Goal: Check status: Check status

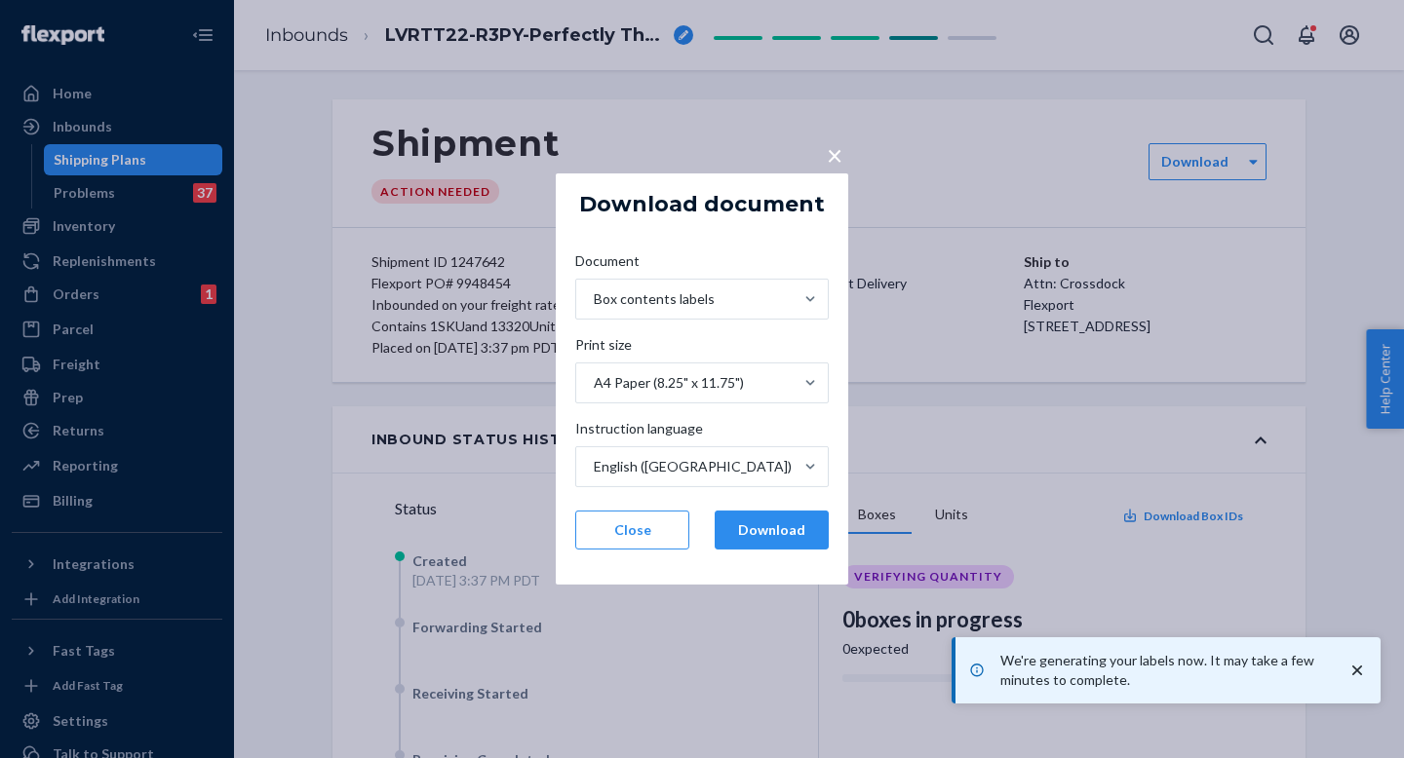
scroll to position [37, 0]
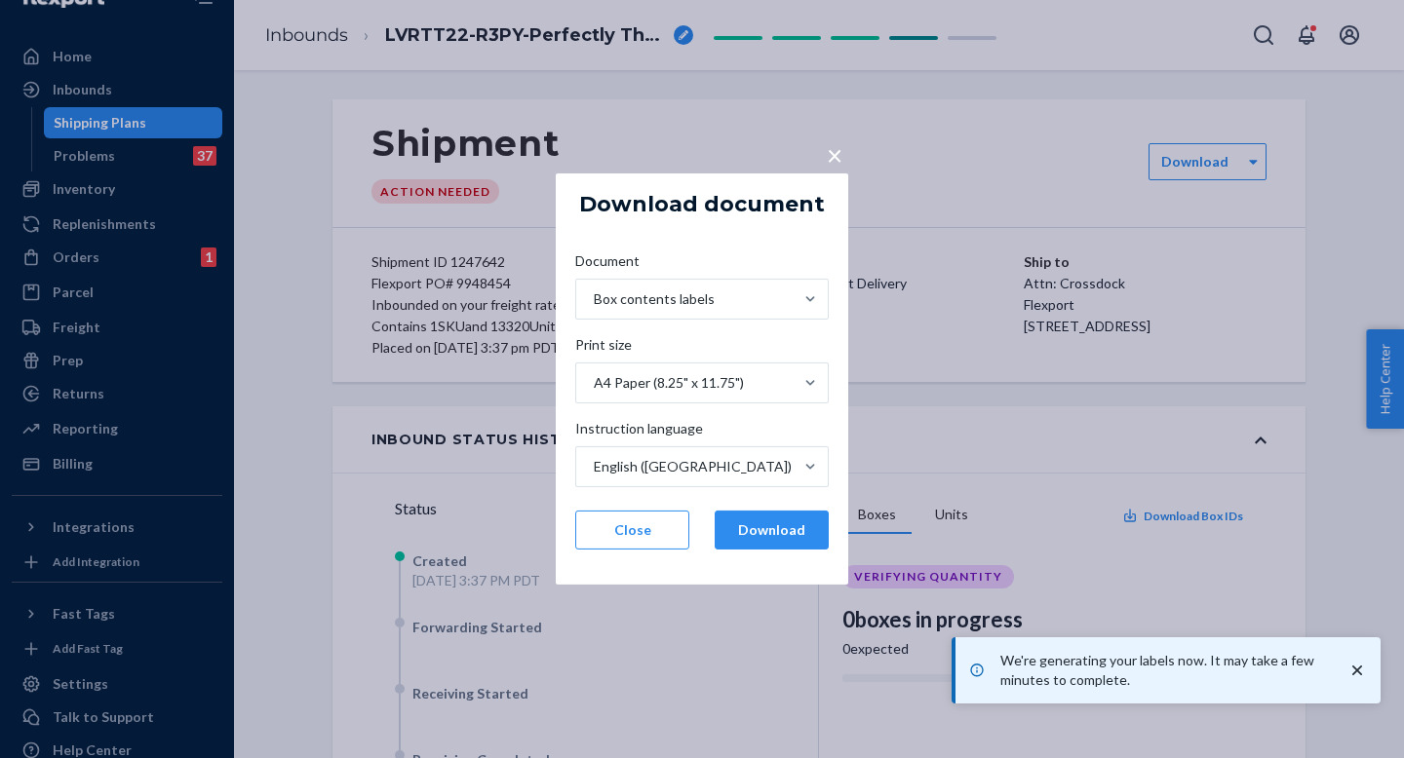
click at [829, 160] on span "×" at bounding box center [835, 154] width 16 height 33
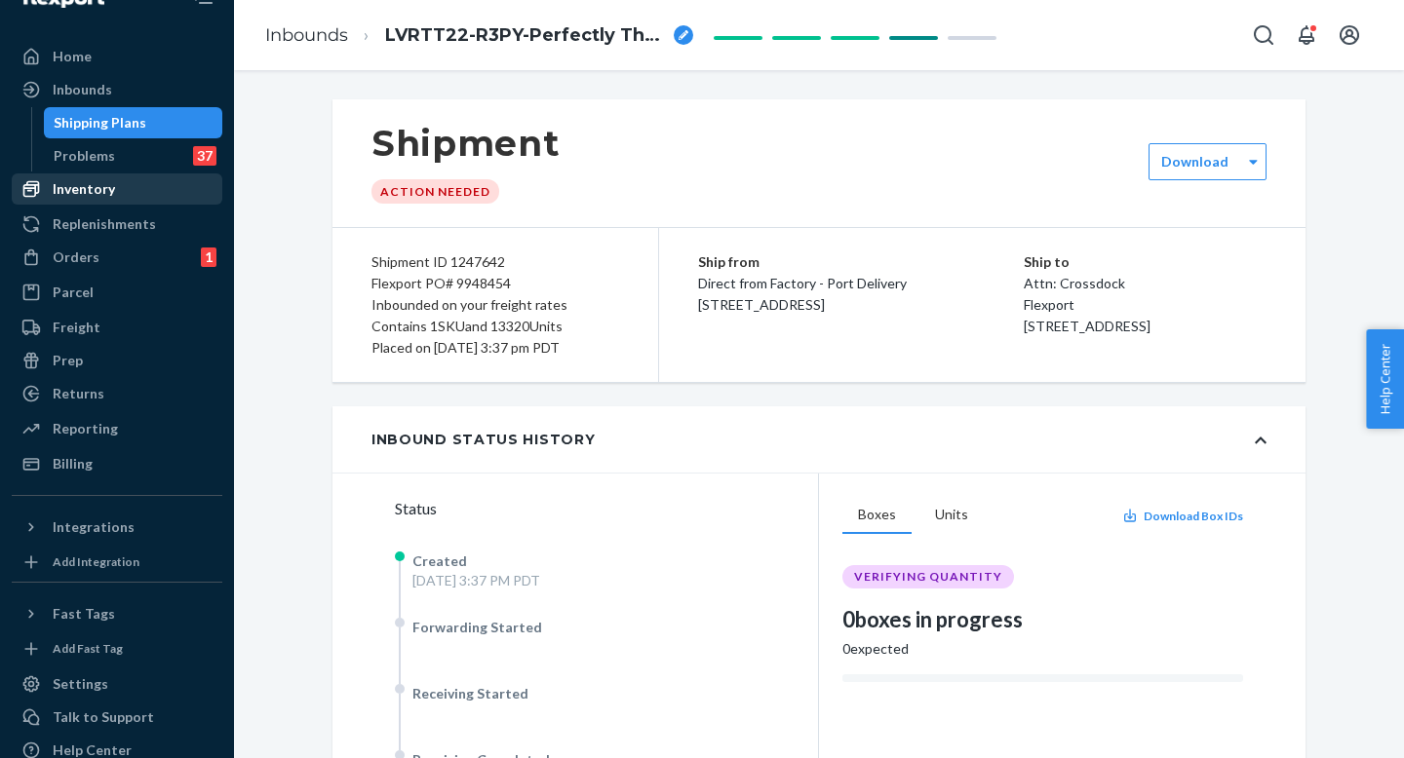
click at [127, 194] on div "Inventory" at bounding box center [117, 188] width 207 height 27
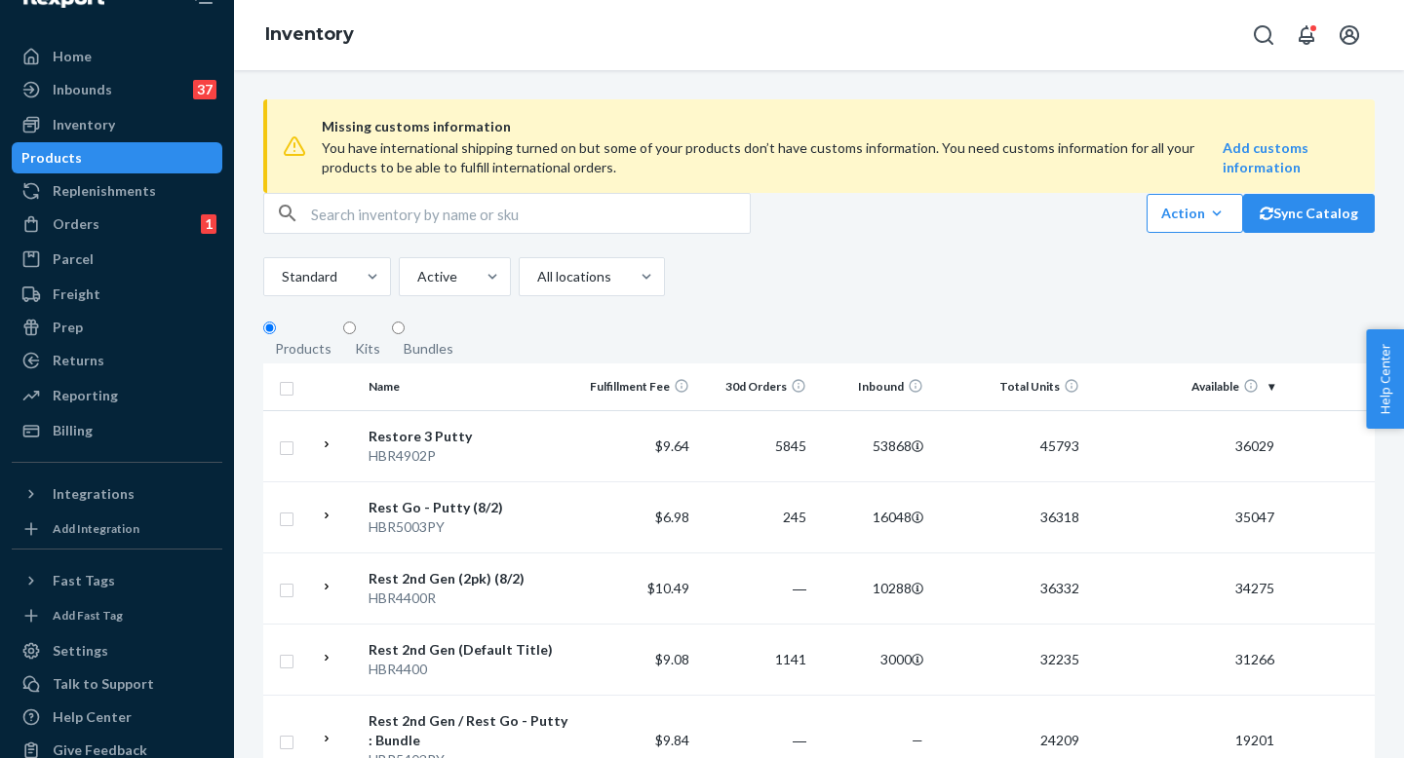
click at [359, 233] on input "text" at bounding box center [530, 213] width 439 height 39
click at [368, 233] on input "text" at bounding box center [530, 213] width 439 height 39
type input "HBR4600"
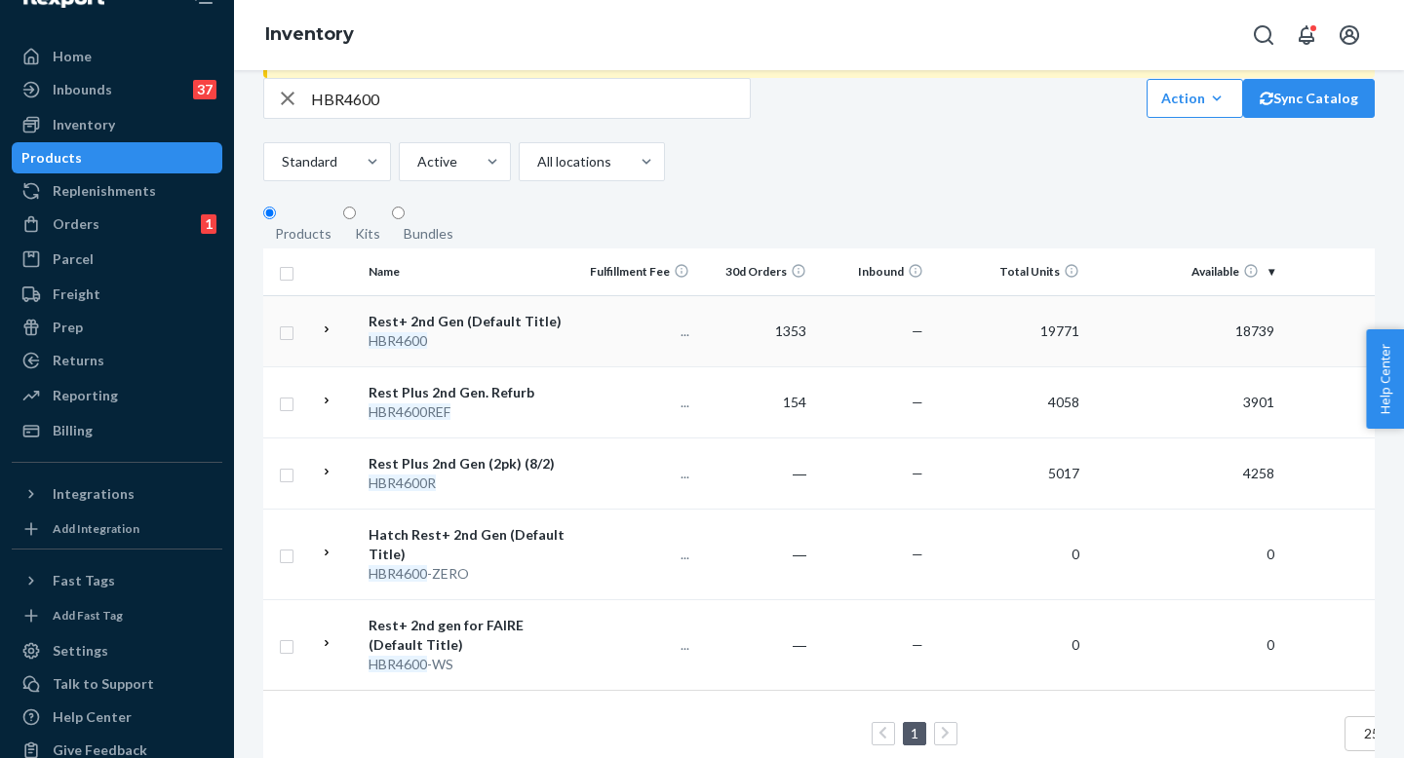
scroll to position [216, 0]
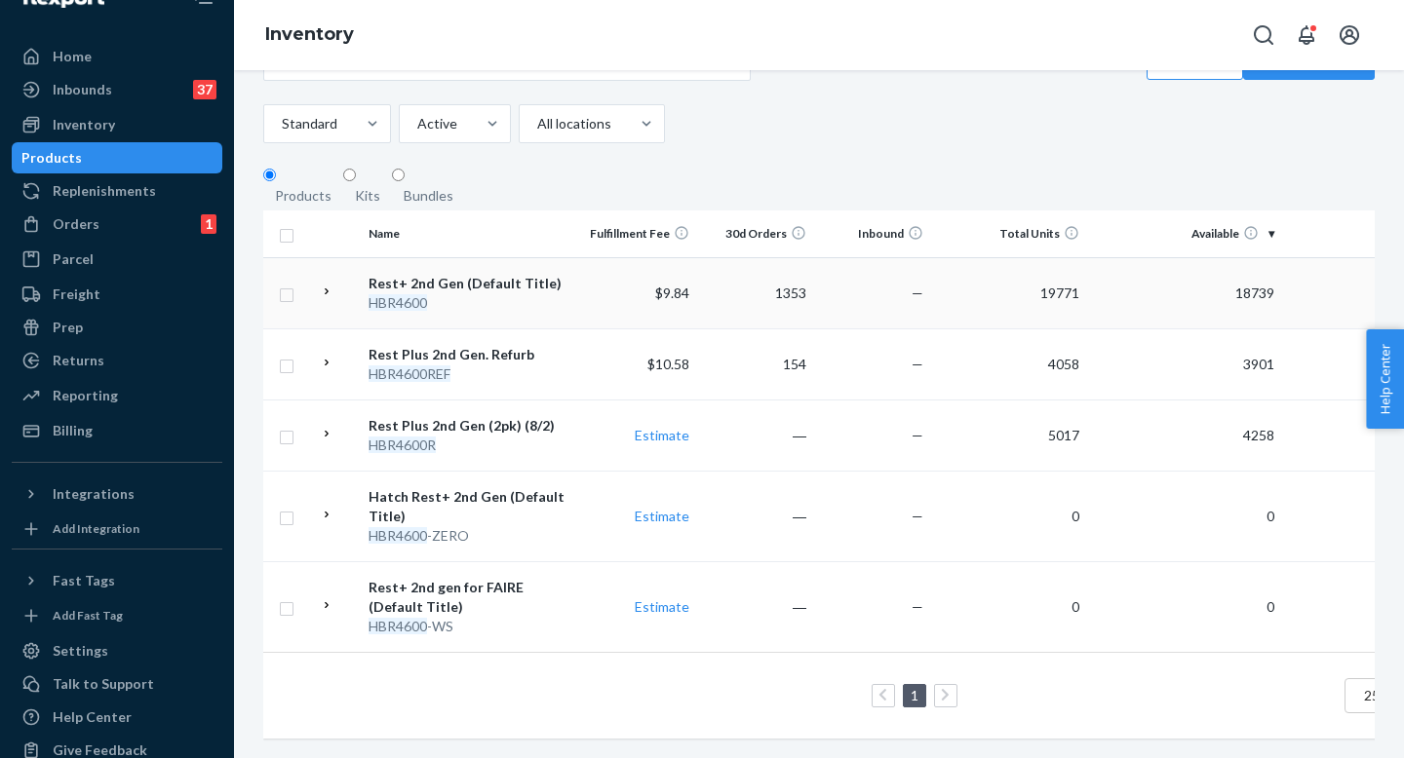
click at [329, 289] on icon at bounding box center [327, 292] width 4 height 6
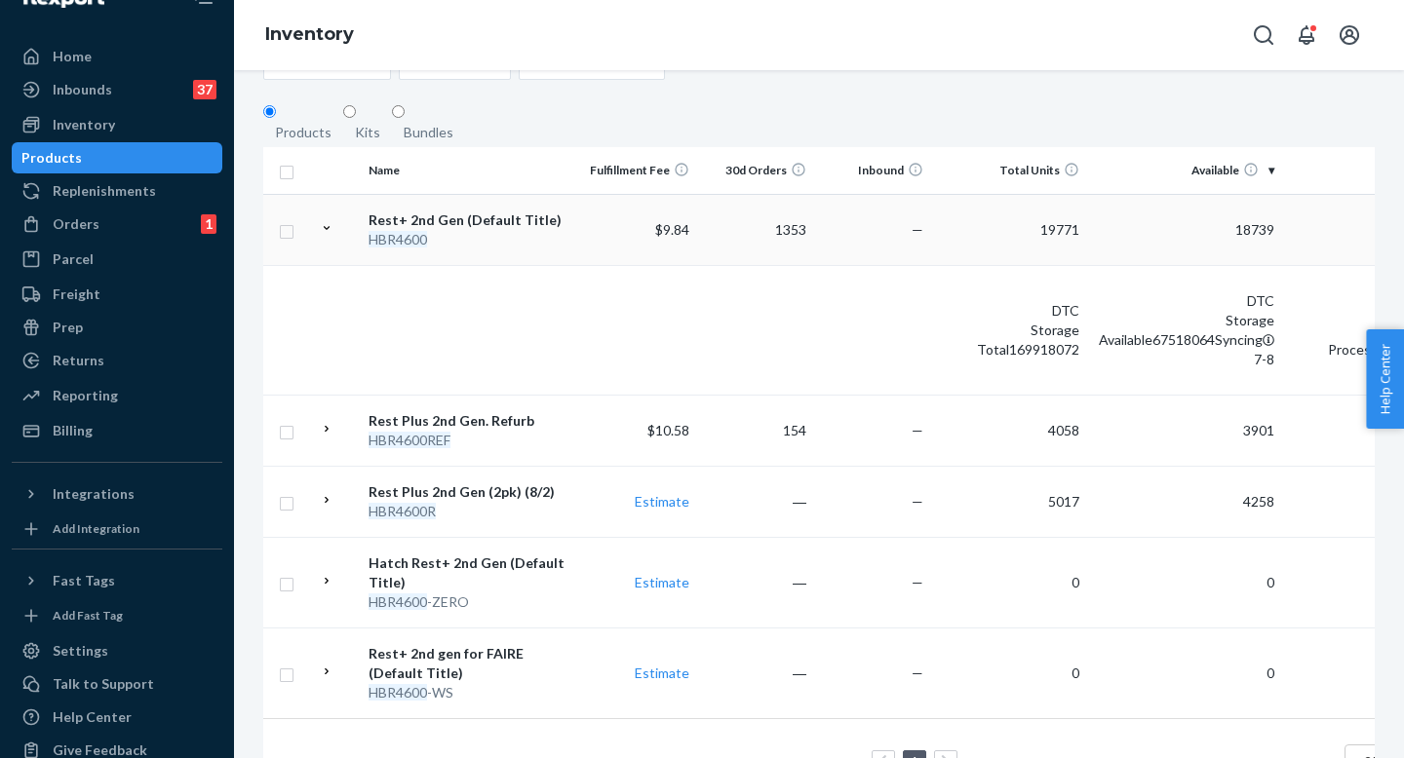
click at [330, 235] on icon at bounding box center [327, 228] width 14 height 14
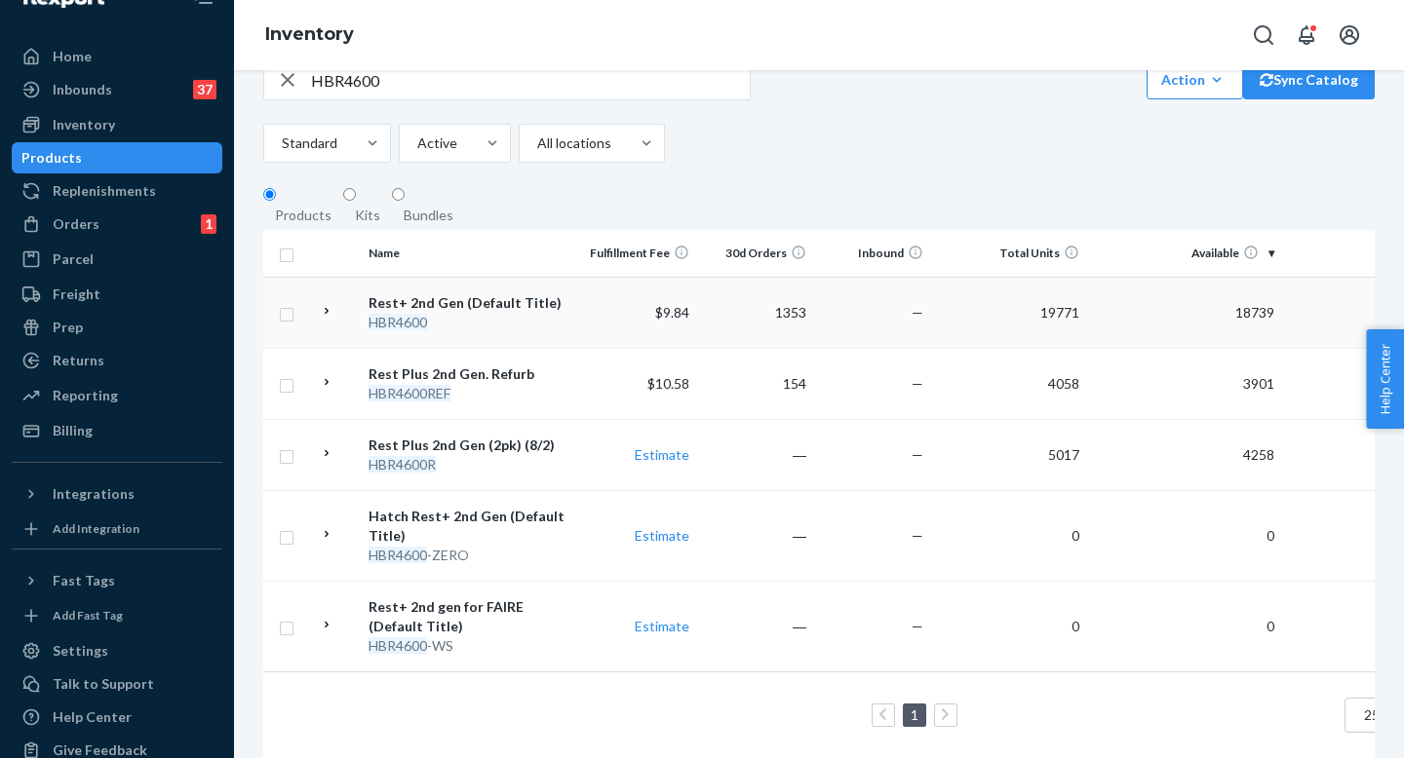
scroll to position [27, 0]
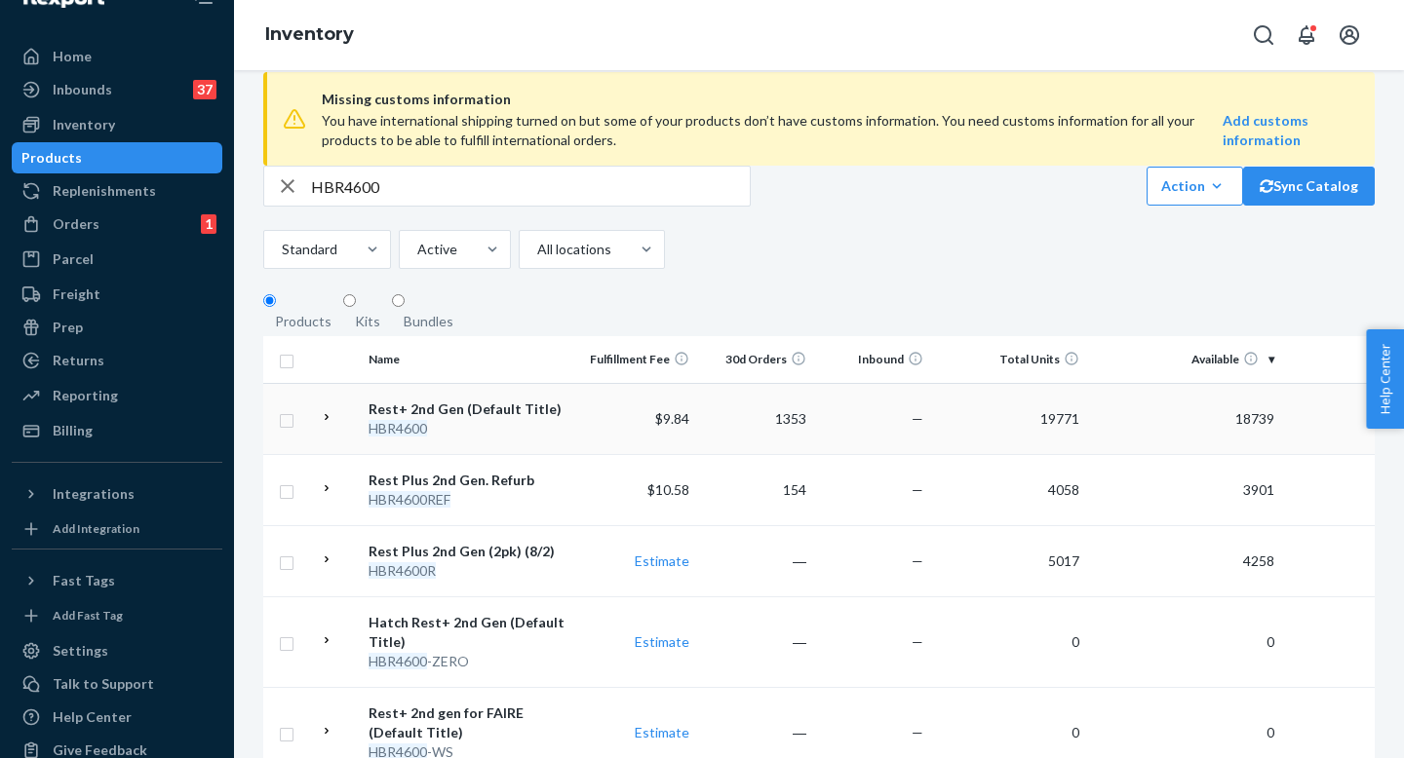
click at [404, 206] on input "HBR4600" at bounding box center [530, 186] width 439 height 39
click at [405, 206] on input "HBR4600" at bounding box center [530, 186] width 439 height 39
click at [354, 454] on td at bounding box center [336, 418] width 49 height 71
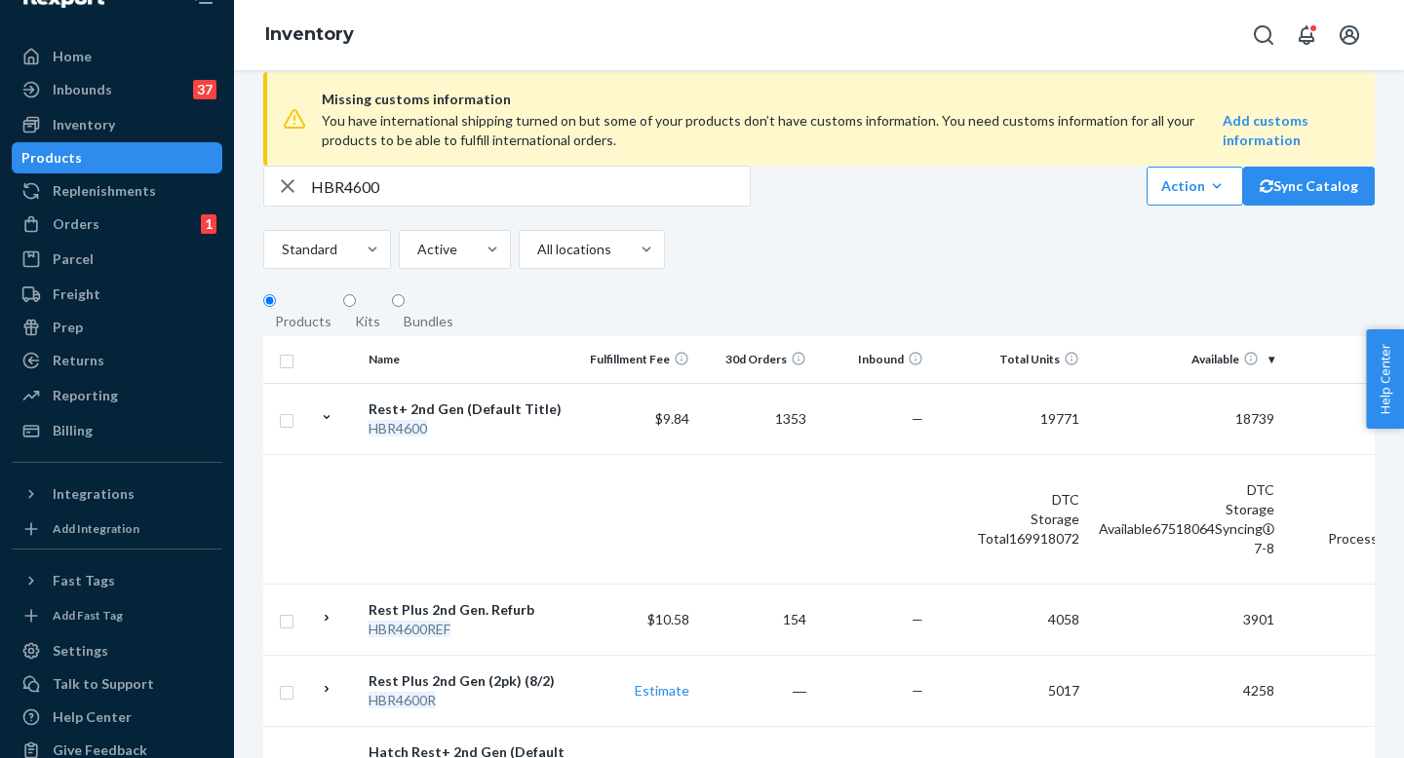
click at [333, 424] on icon at bounding box center [327, 417] width 14 height 14
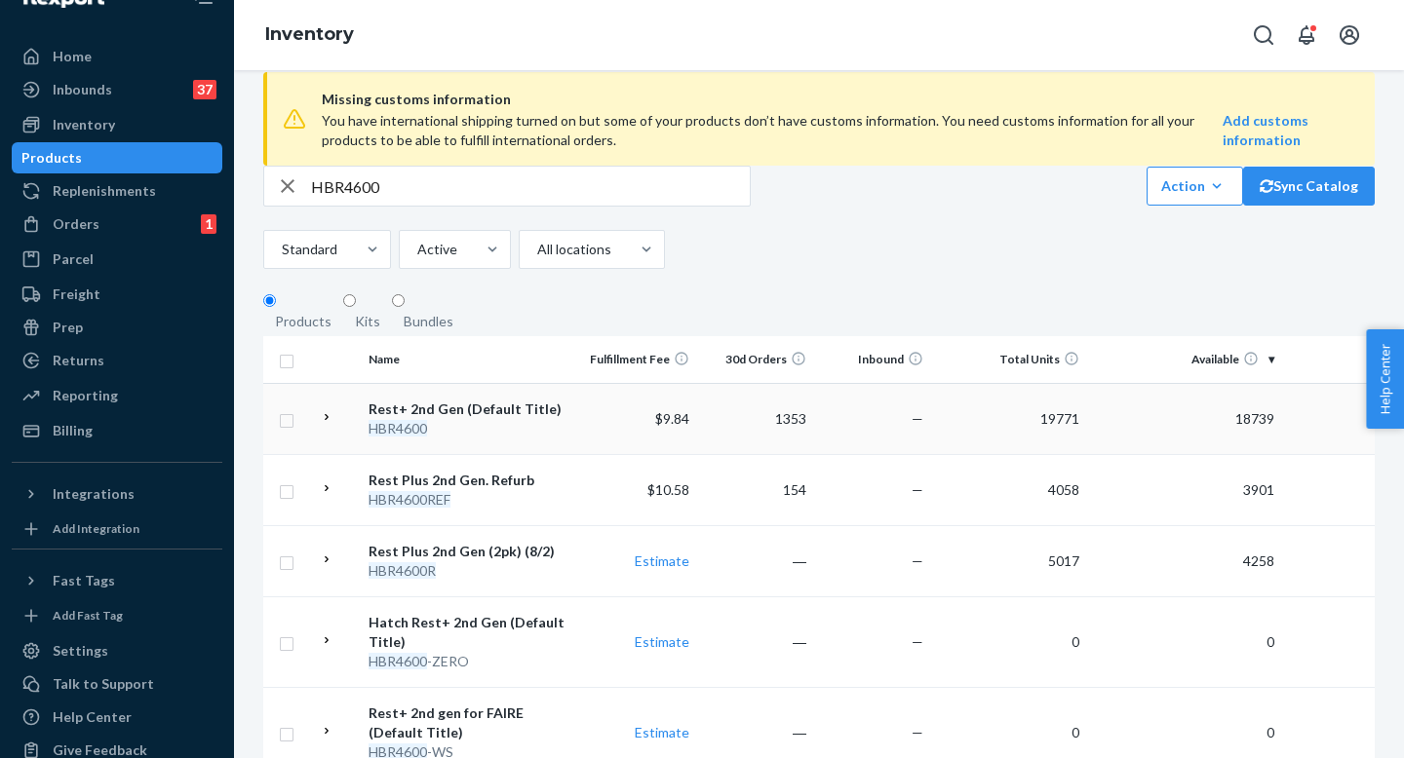
click at [438, 419] on div "Rest+ 2nd Gen (Default Title)" at bounding box center [471, 409] width 204 height 19
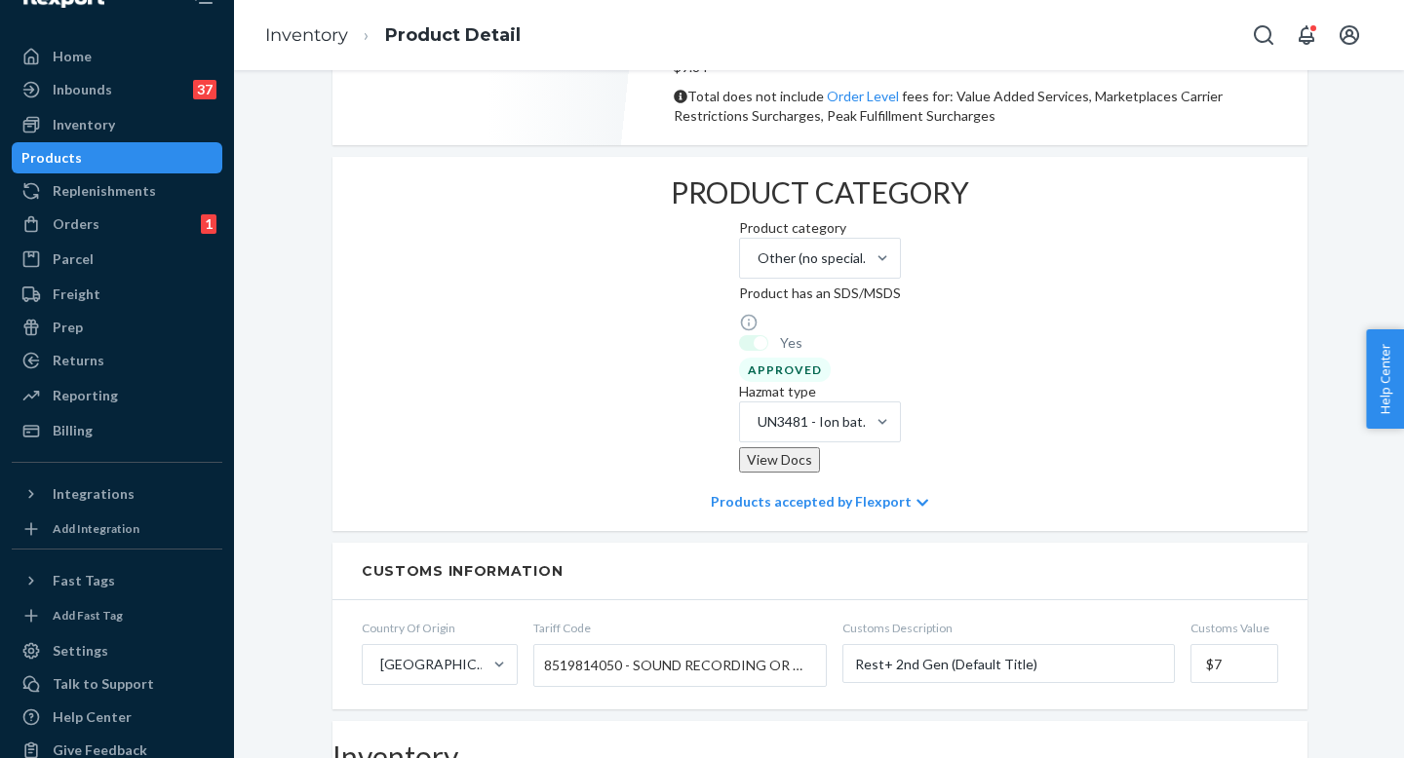
scroll to position [1386, 0]
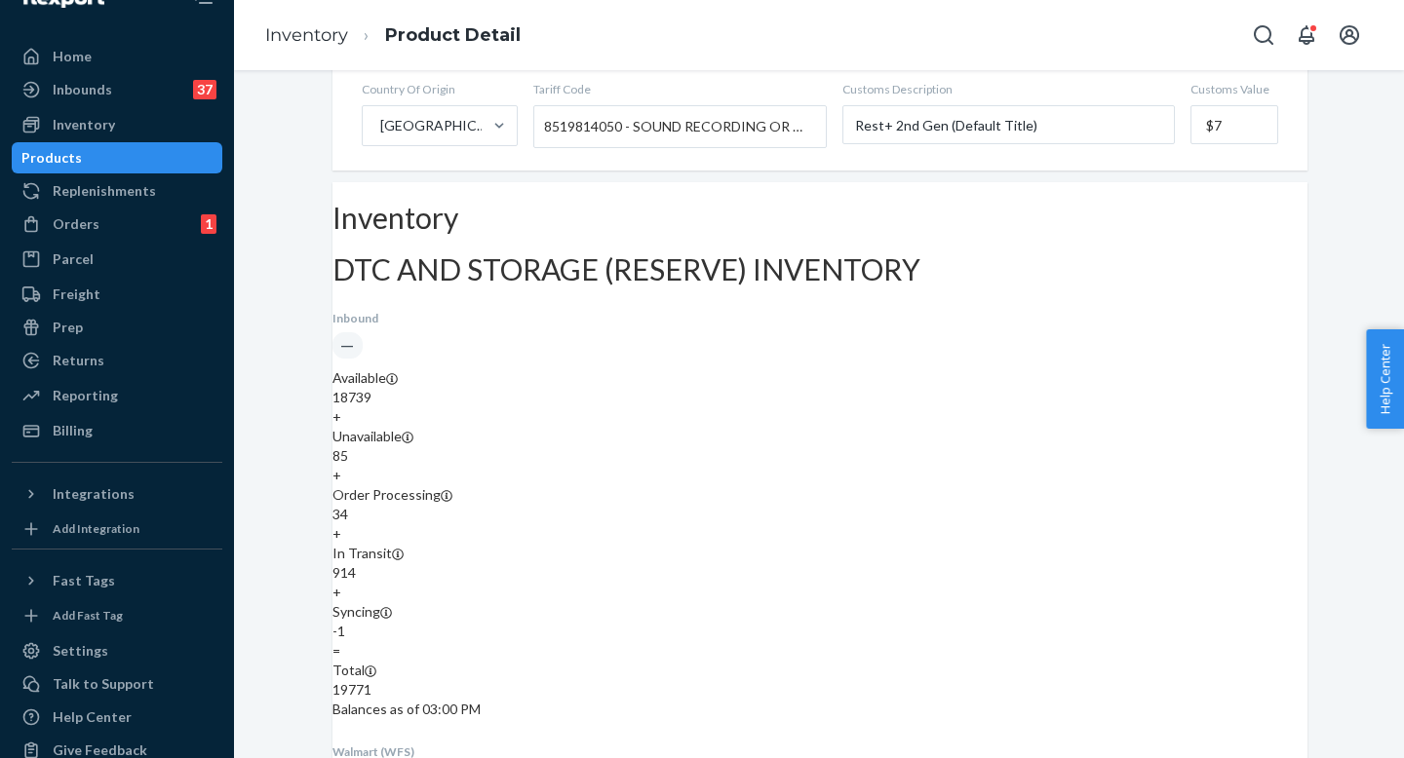
scroll to position [1072, 0]
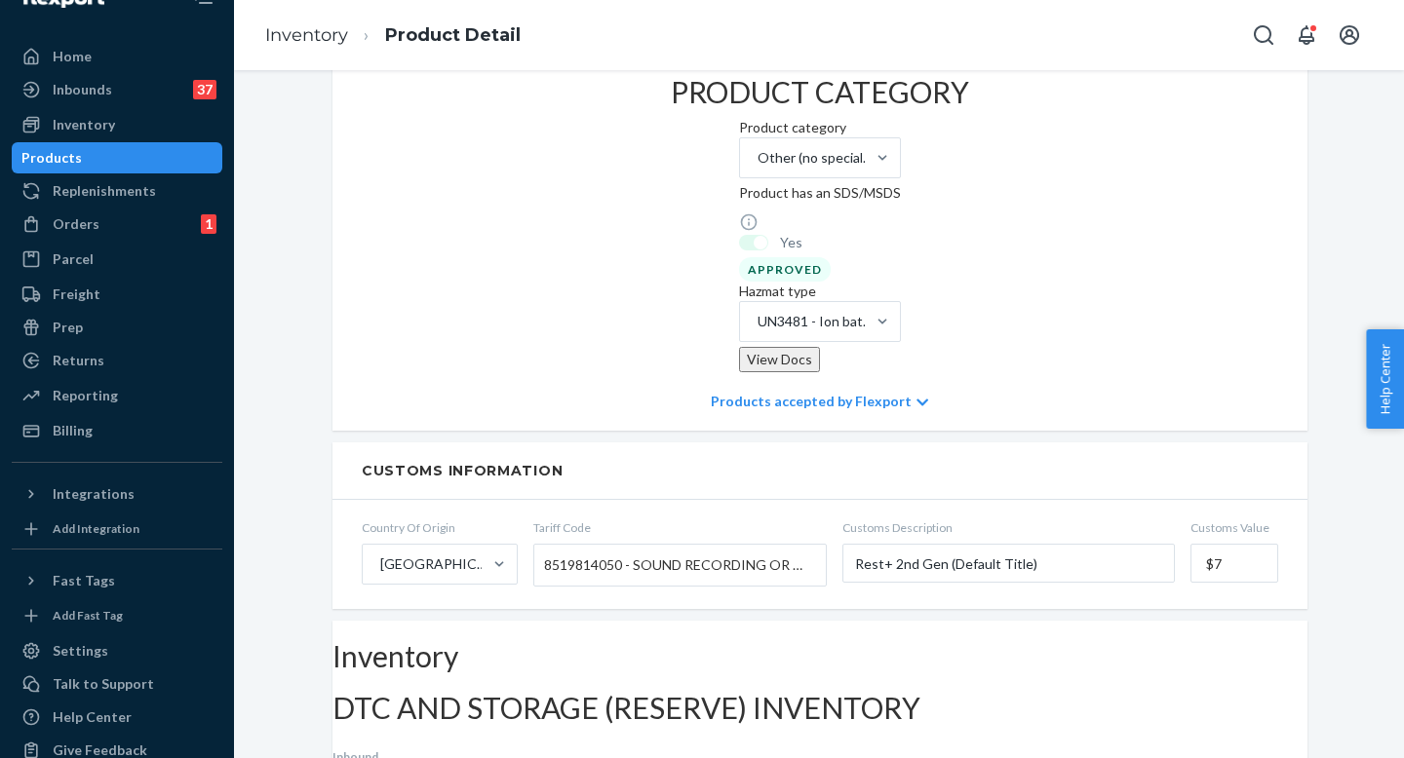
drag, startPoint x: 115, startPoint y: 123, endPoint x: 236, endPoint y: 145, distance: 122.9
click at [115, 123] on div "Inventory" at bounding box center [117, 124] width 207 height 27
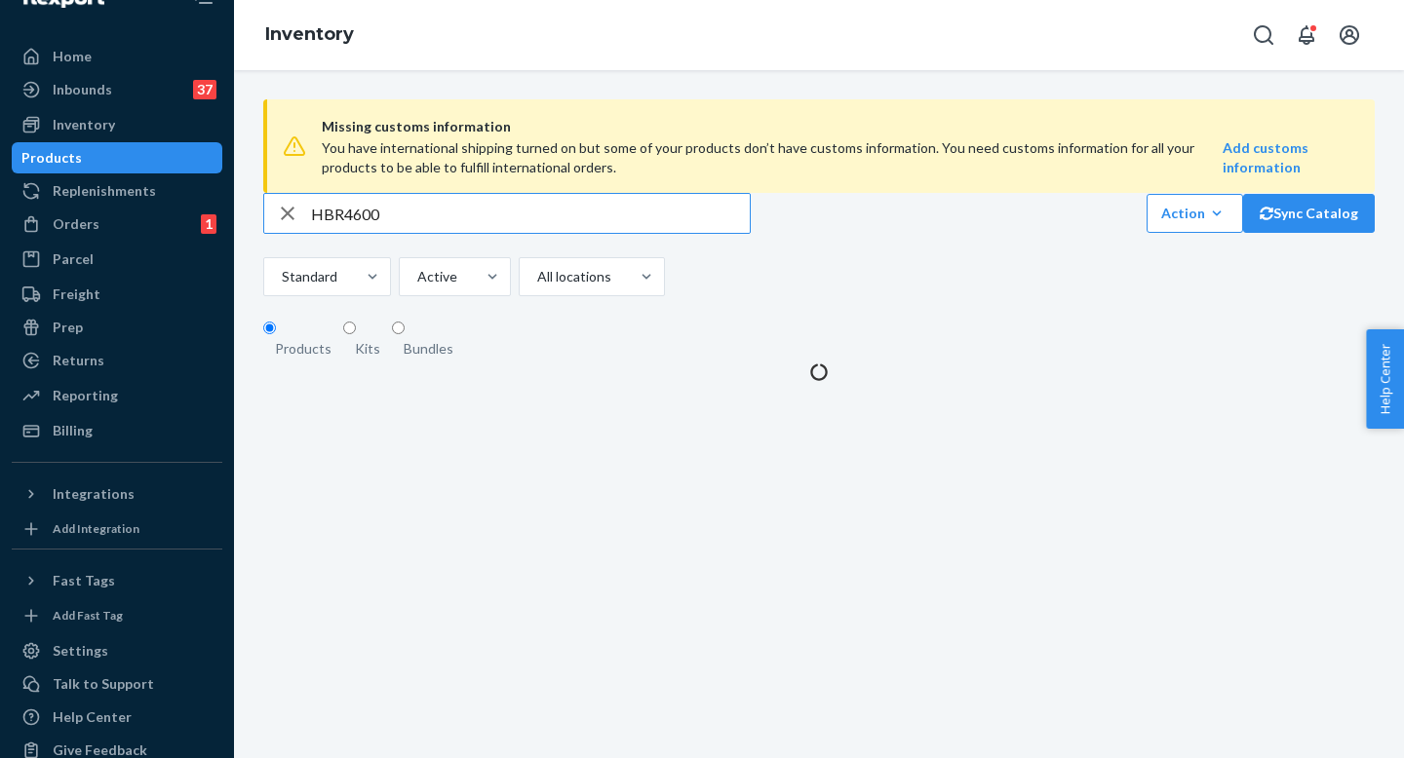
click at [474, 233] on input "HBR4600" at bounding box center [530, 213] width 439 height 39
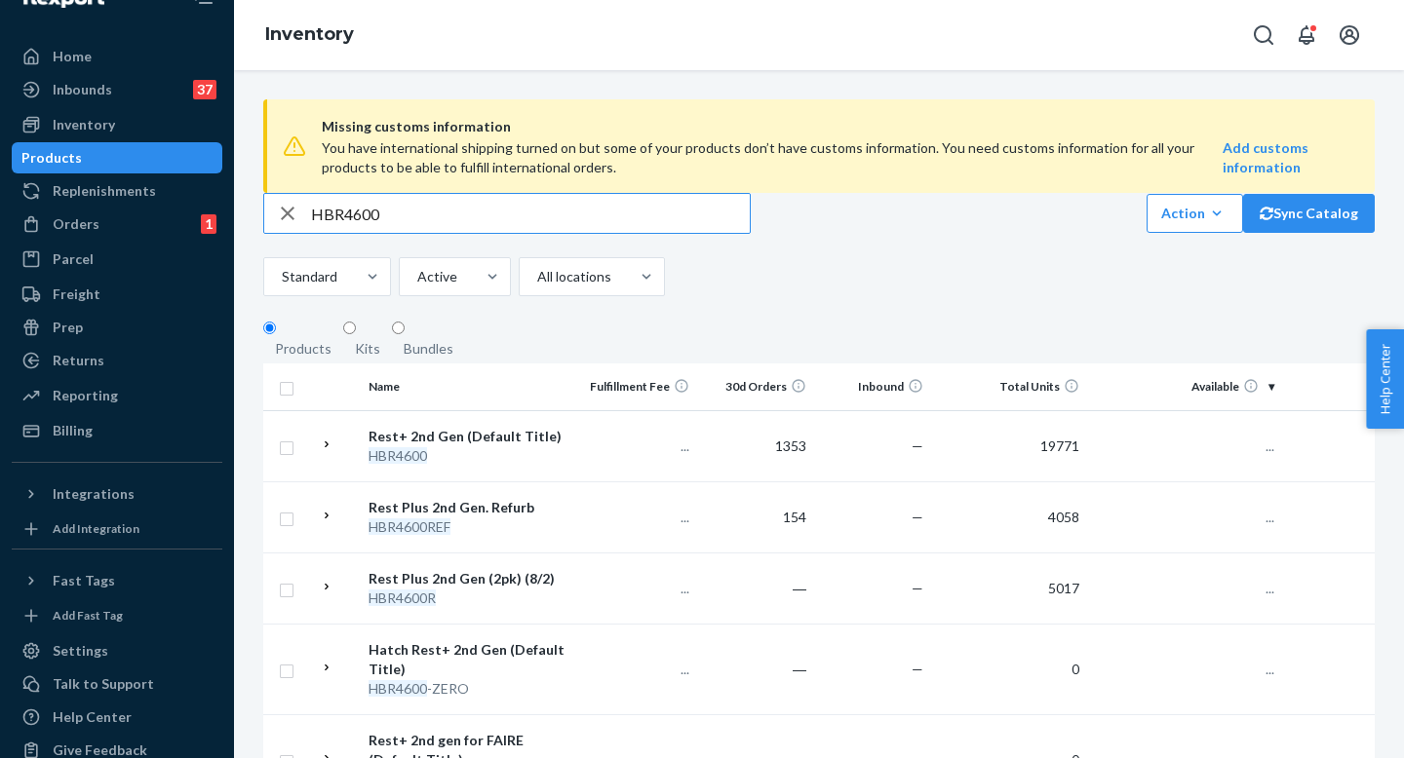
click at [474, 233] on input "HBR4600" at bounding box center [530, 213] width 439 height 39
type input "HBR5003"
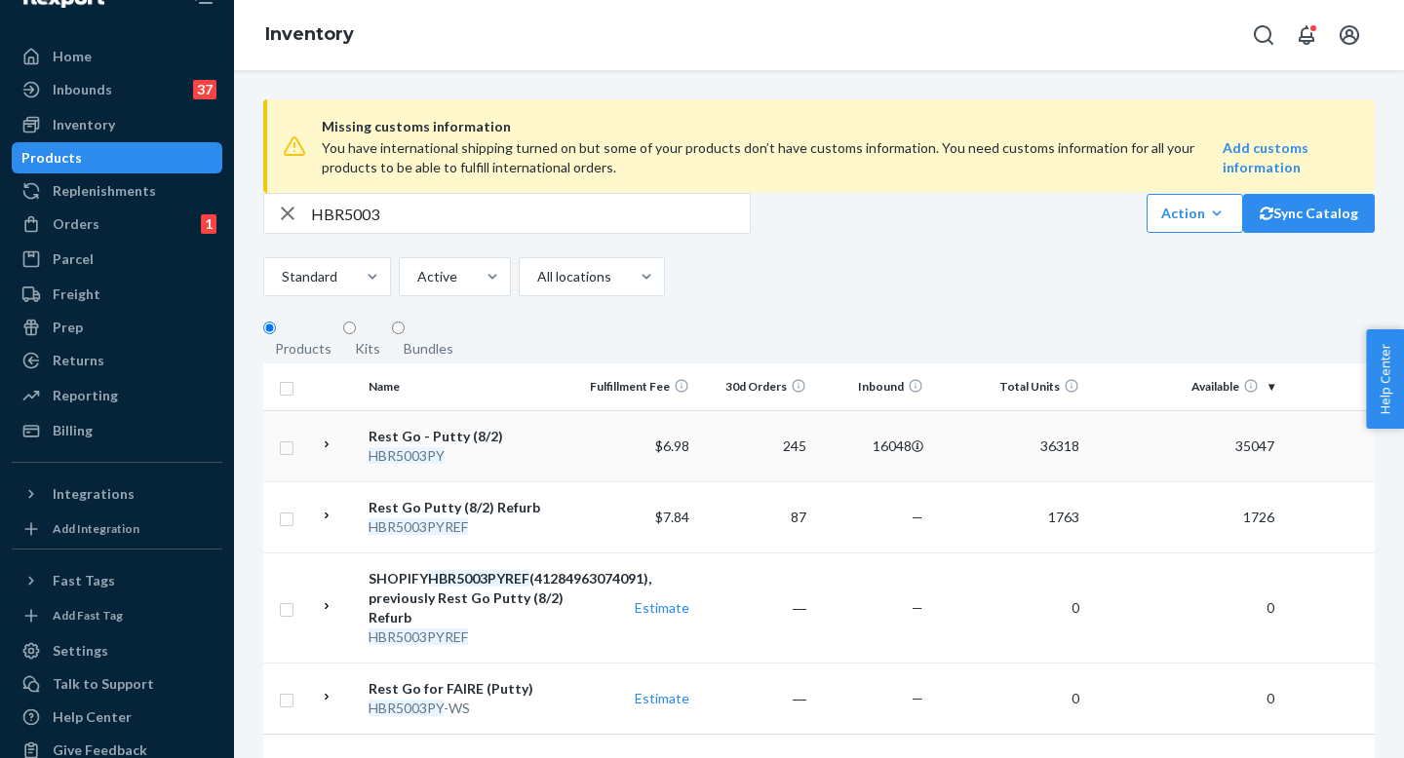
click at [443, 446] on div "Rest Go - Putty (8/2)" at bounding box center [471, 436] width 204 height 19
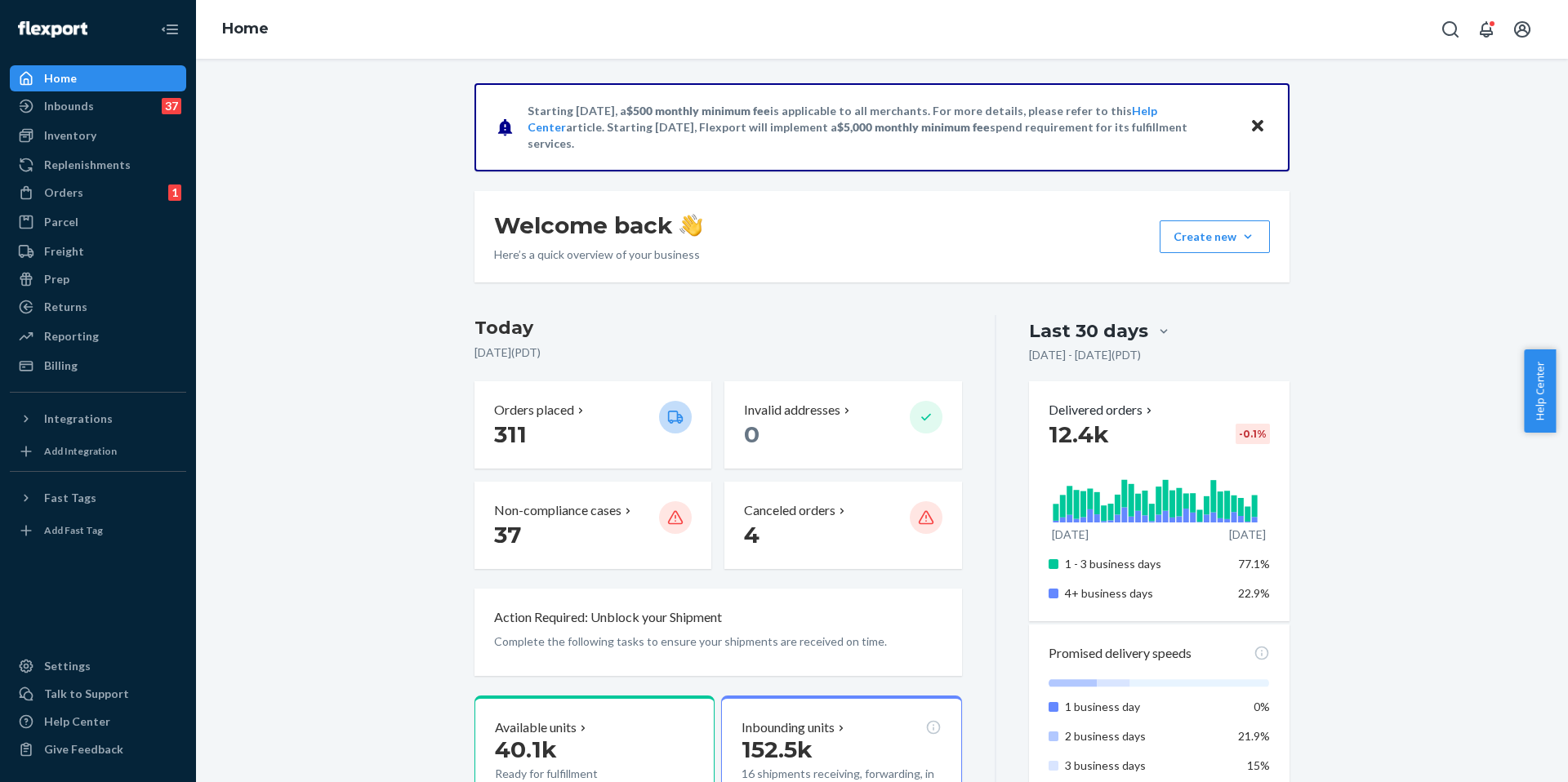
click at [113, 165] on div "Replenishments" at bounding box center [87, 164] width 86 height 16
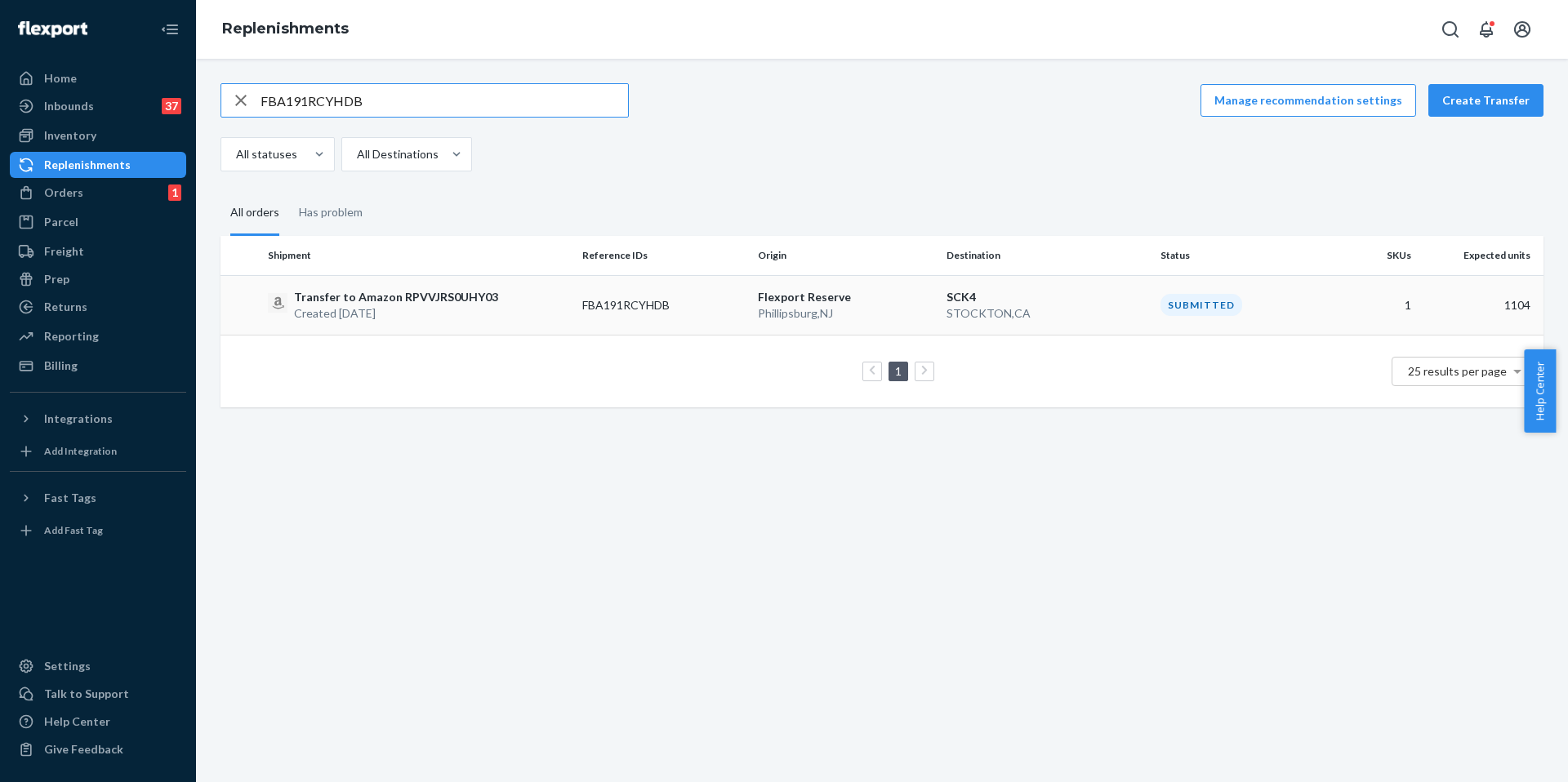
type input "FBA191RCYHDB"
click at [575, 302] on td "FBA191RCYHDB" at bounding box center [663, 305] width 176 height 59
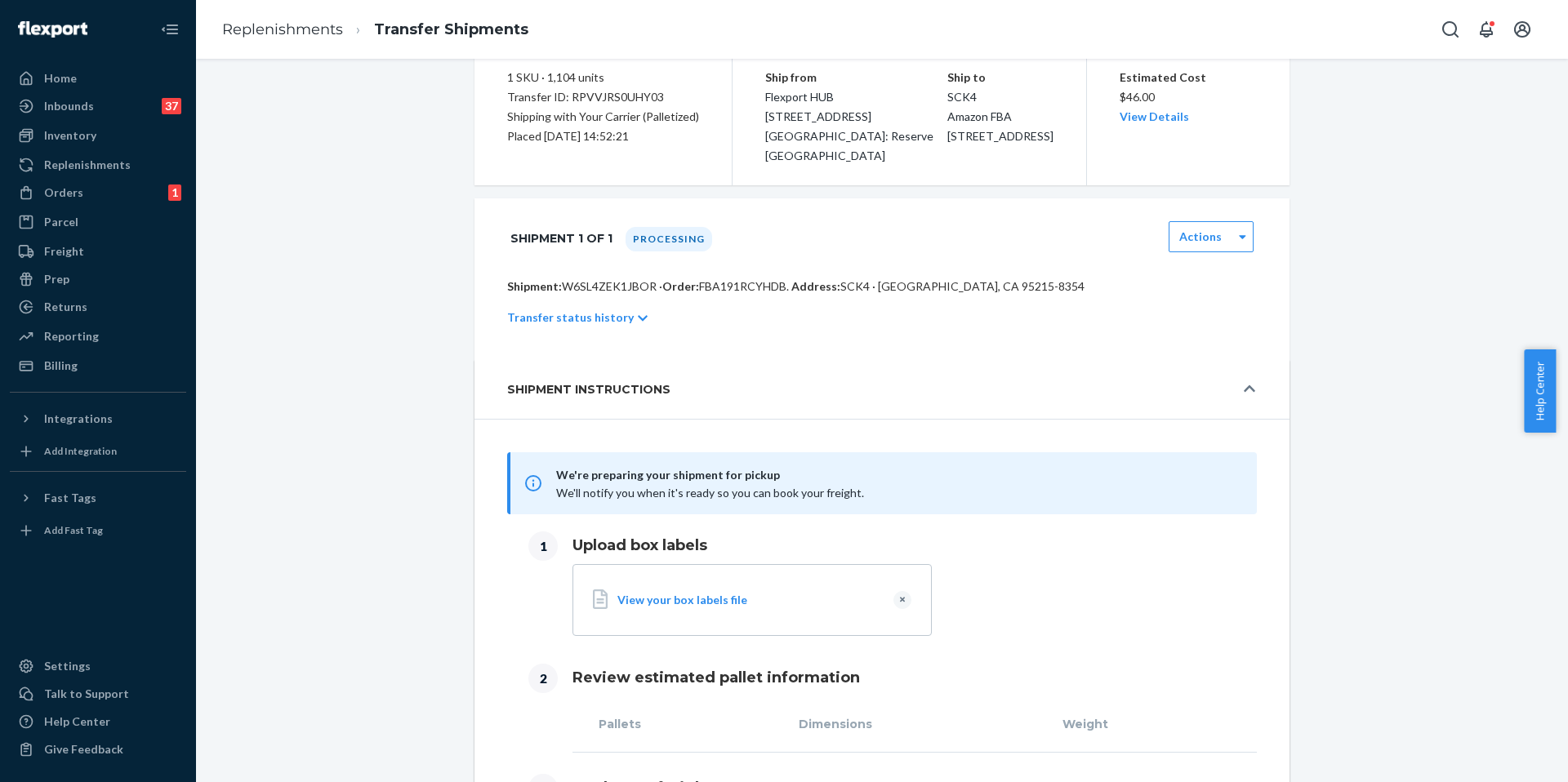
scroll to position [158, 0]
click at [596, 329] on div "Transfer status history" at bounding box center [881, 316] width 750 height 46
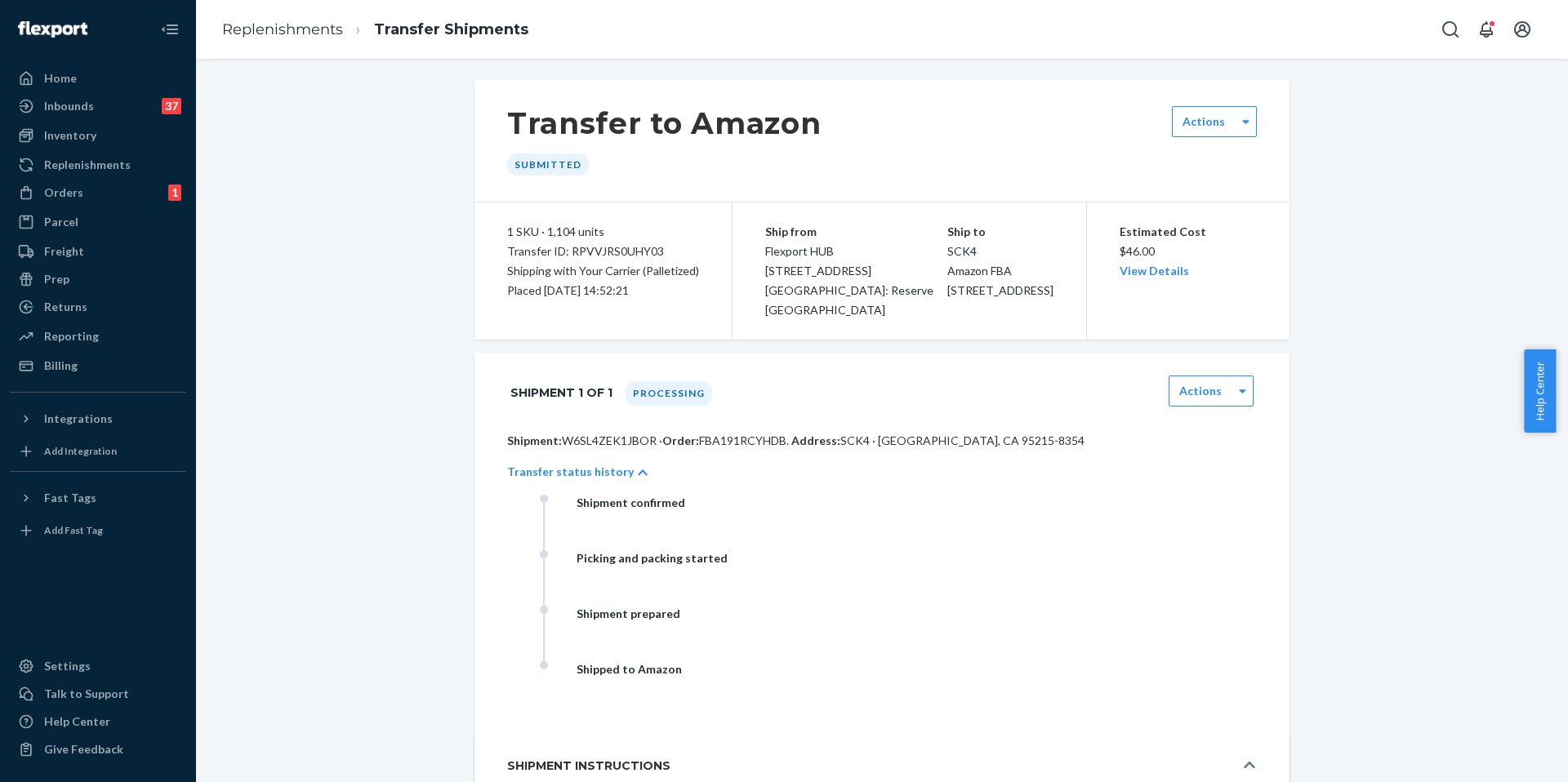
scroll to position [0, 0]
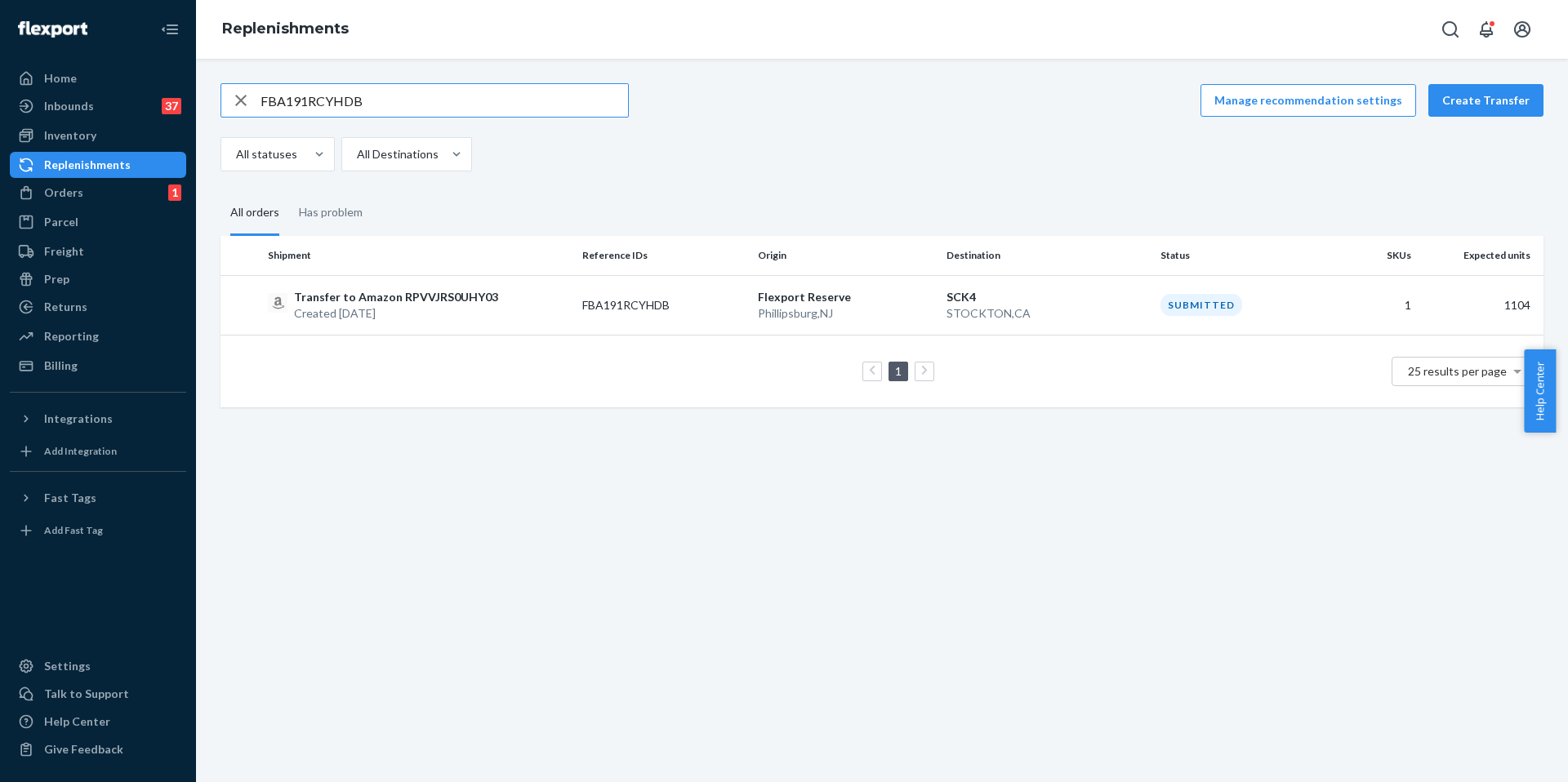
click at [332, 87] on input "FBA191RCYHDB" at bounding box center [444, 100] width 368 height 33
paste input "STAR-VACMCYEQC5DWE"
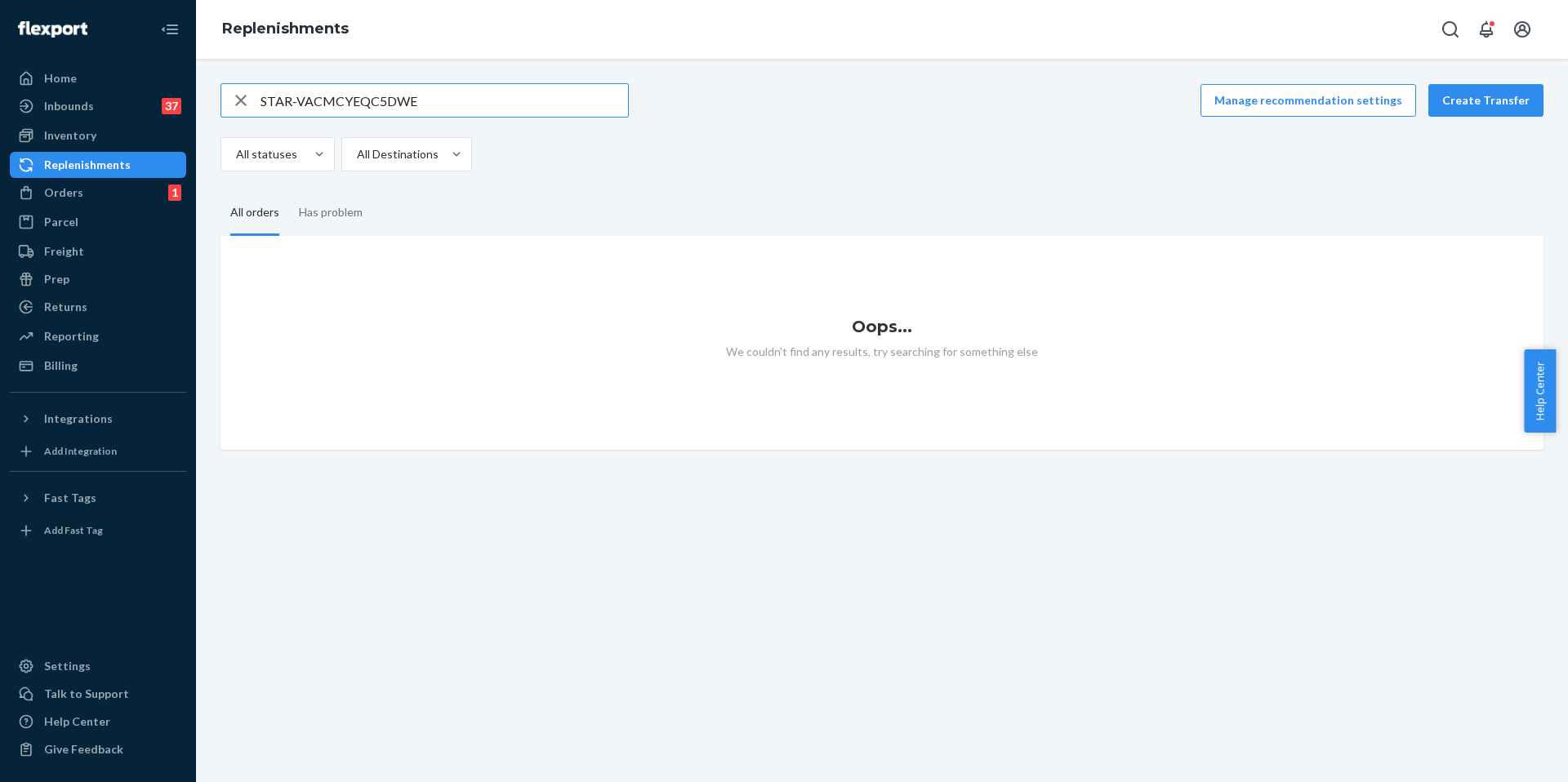
click at [467, 102] on input "STAR-VACMCYEQC5DWE" at bounding box center [444, 100] width 368 height 33
paste input "RPPJ1N97IYGR8"
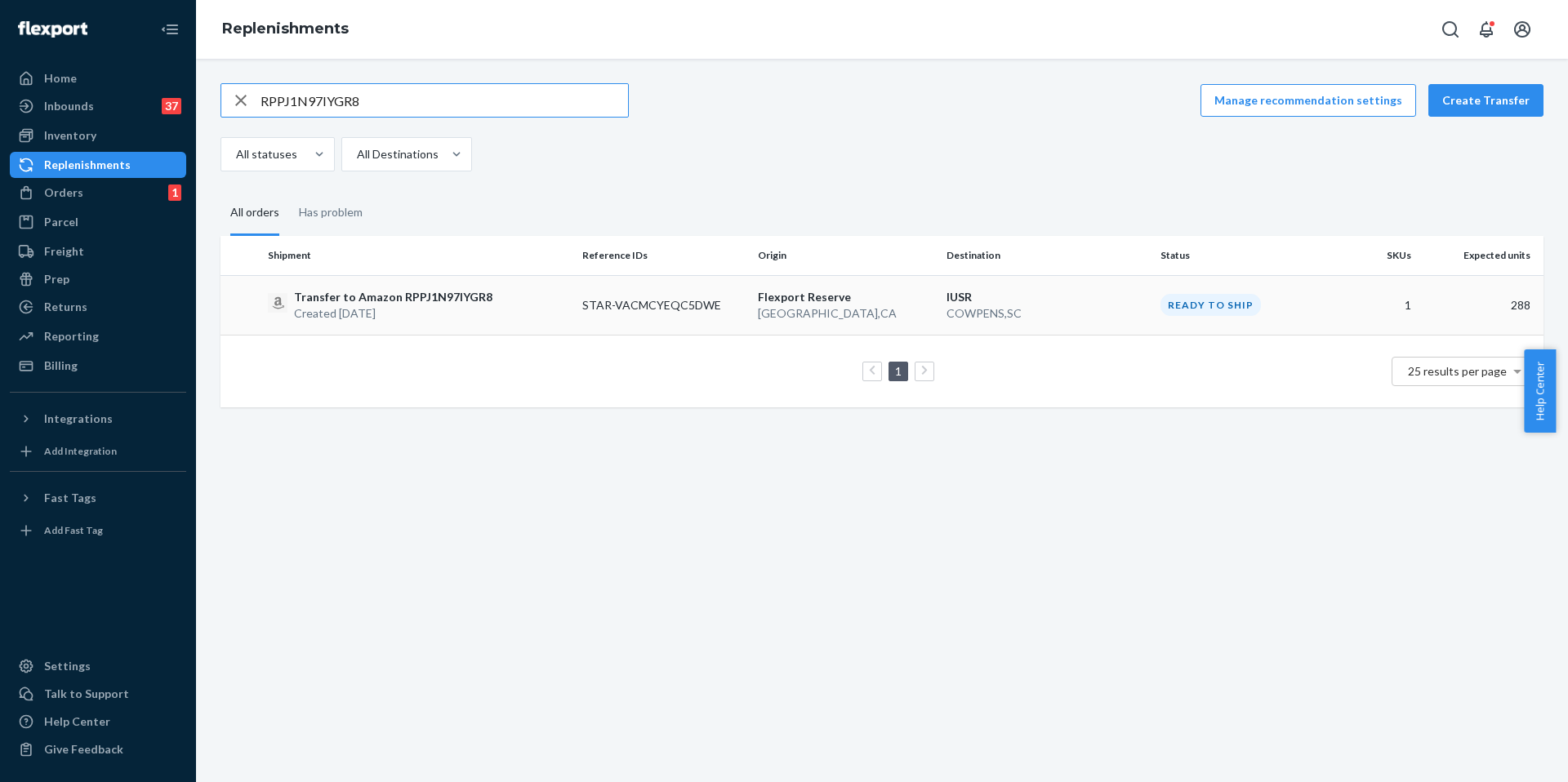
type input "RPPJ1N97IYGR8"
click at [611, 302] on td "STAR-VACMCYEQC5DWE" at bounding box center [663, 305] width 176 height 59
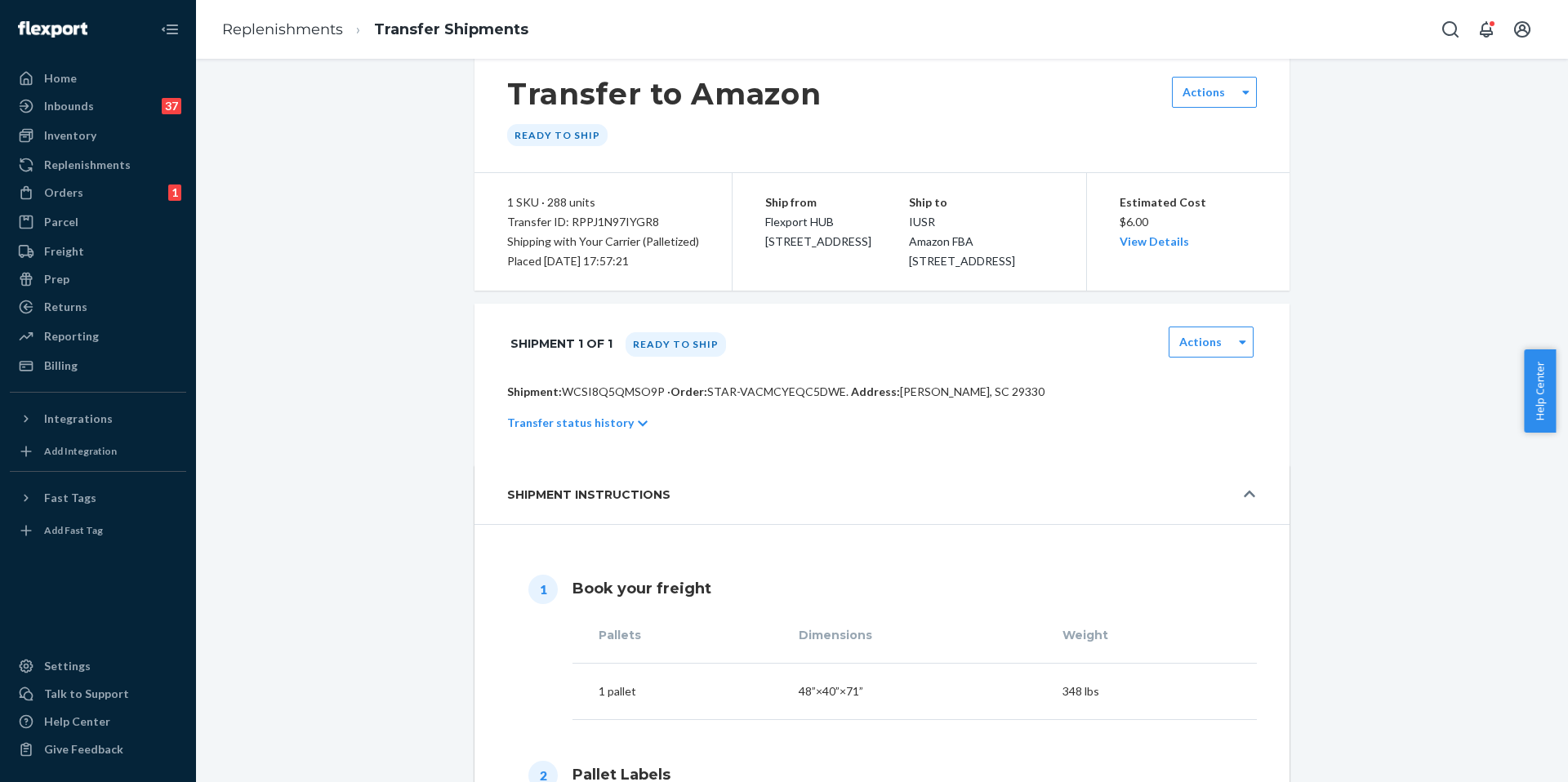
scroll to position [33, 0]
click at [122, 157] on div "Replenishments" at bounding box center [87, 164] width 86 height 16
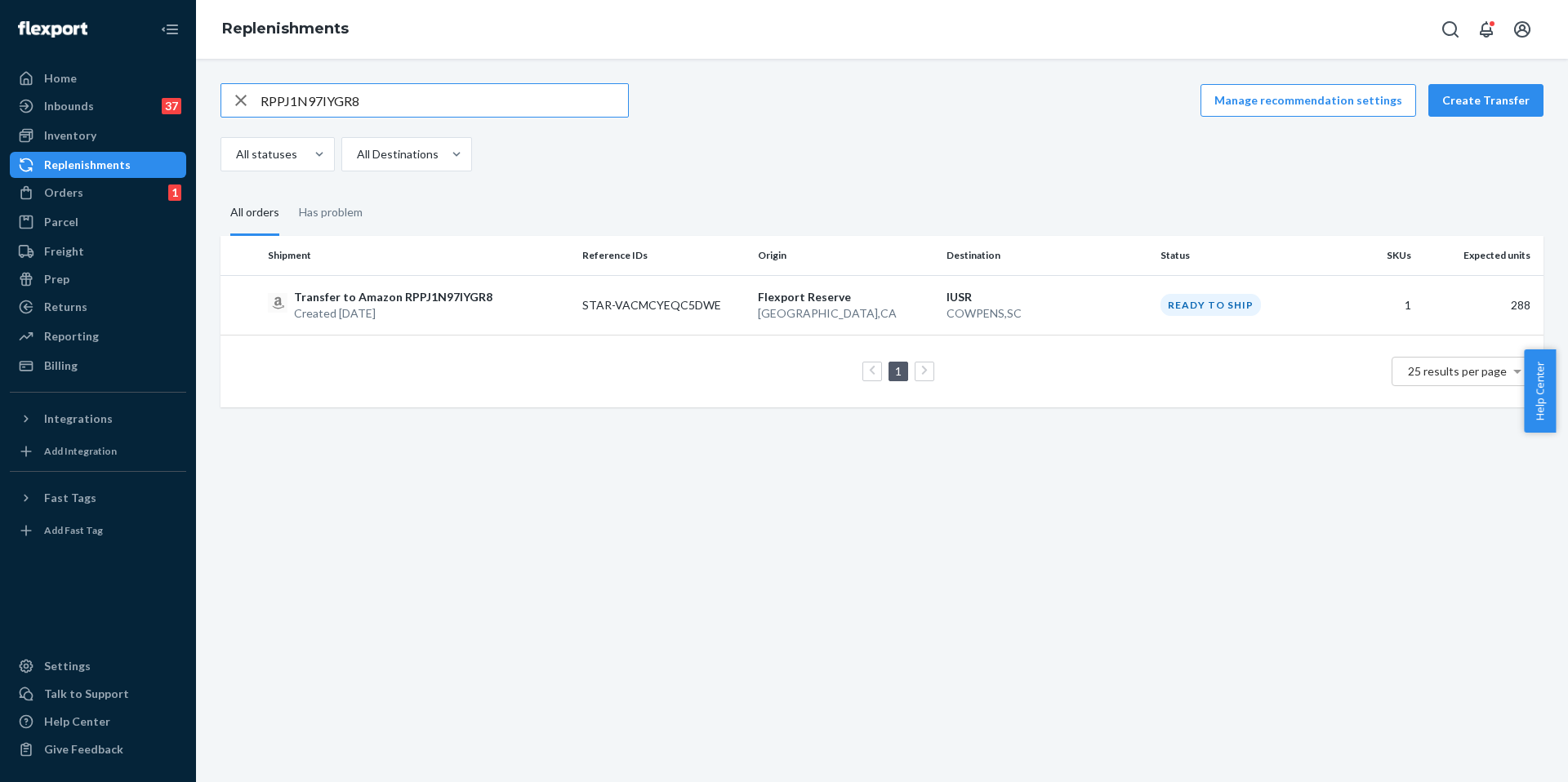
click at [317, 104] on input "RPPJ1N97IYGR8" at bounding box center [444, 100] width 368 height 33
click at [318, 104] on input "RPPJ1N97IYGR8" at bounding box center [444, 100] width 368 height 33
type input "FBA191658PN0"
click at [549, 289] on div "Transfer to Amazon RPORF1T420WIK Created [DATE]" at bounding box center [419, 305] width 302 height 33
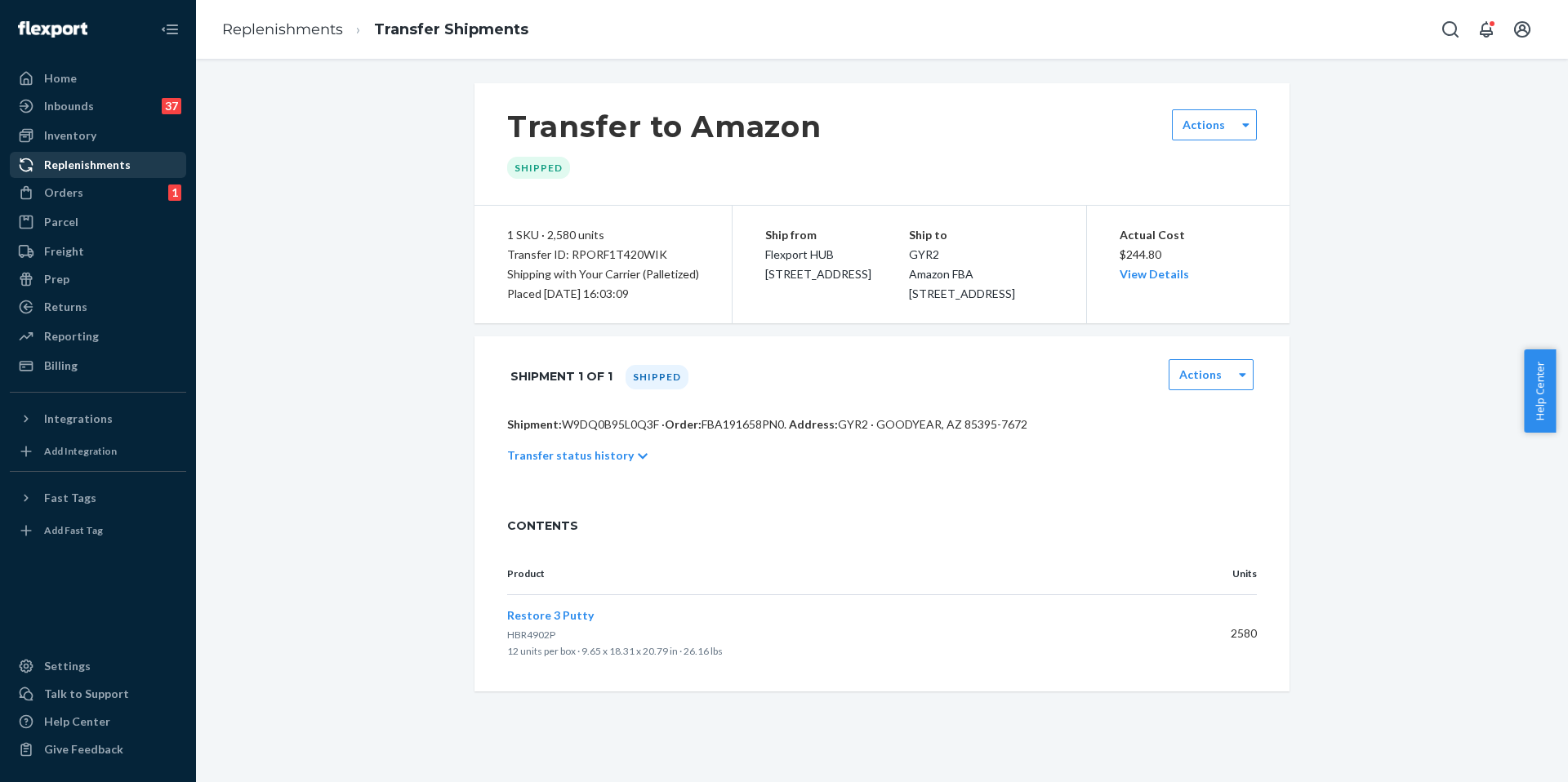
click at [86, 164] on div "Replenishments" at bounding box center [87, 164] width 86 height 16
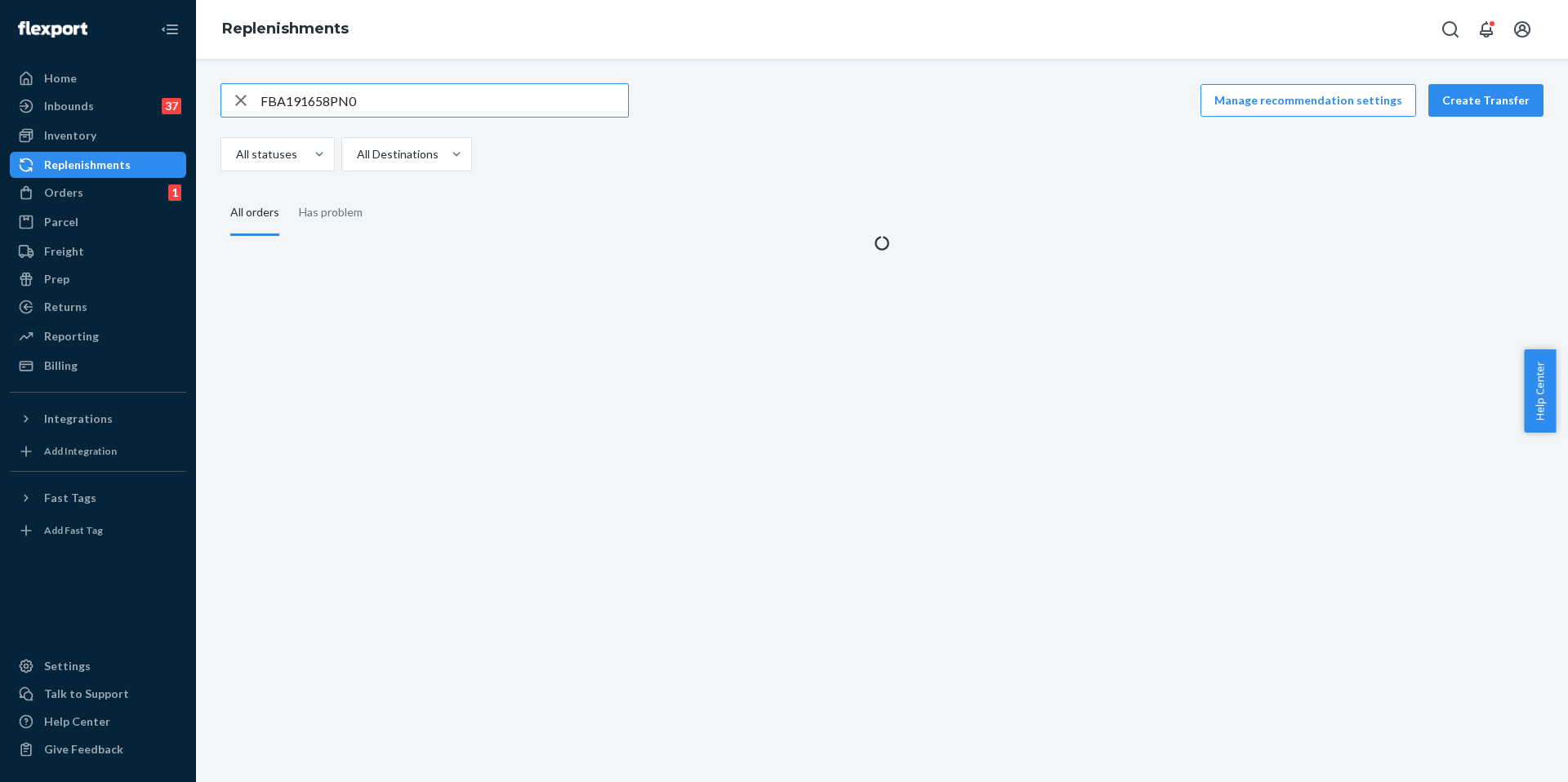
click at [319, 96] on input "FBA191658PN0" at bounding box center [444, 100] width 368 height 33
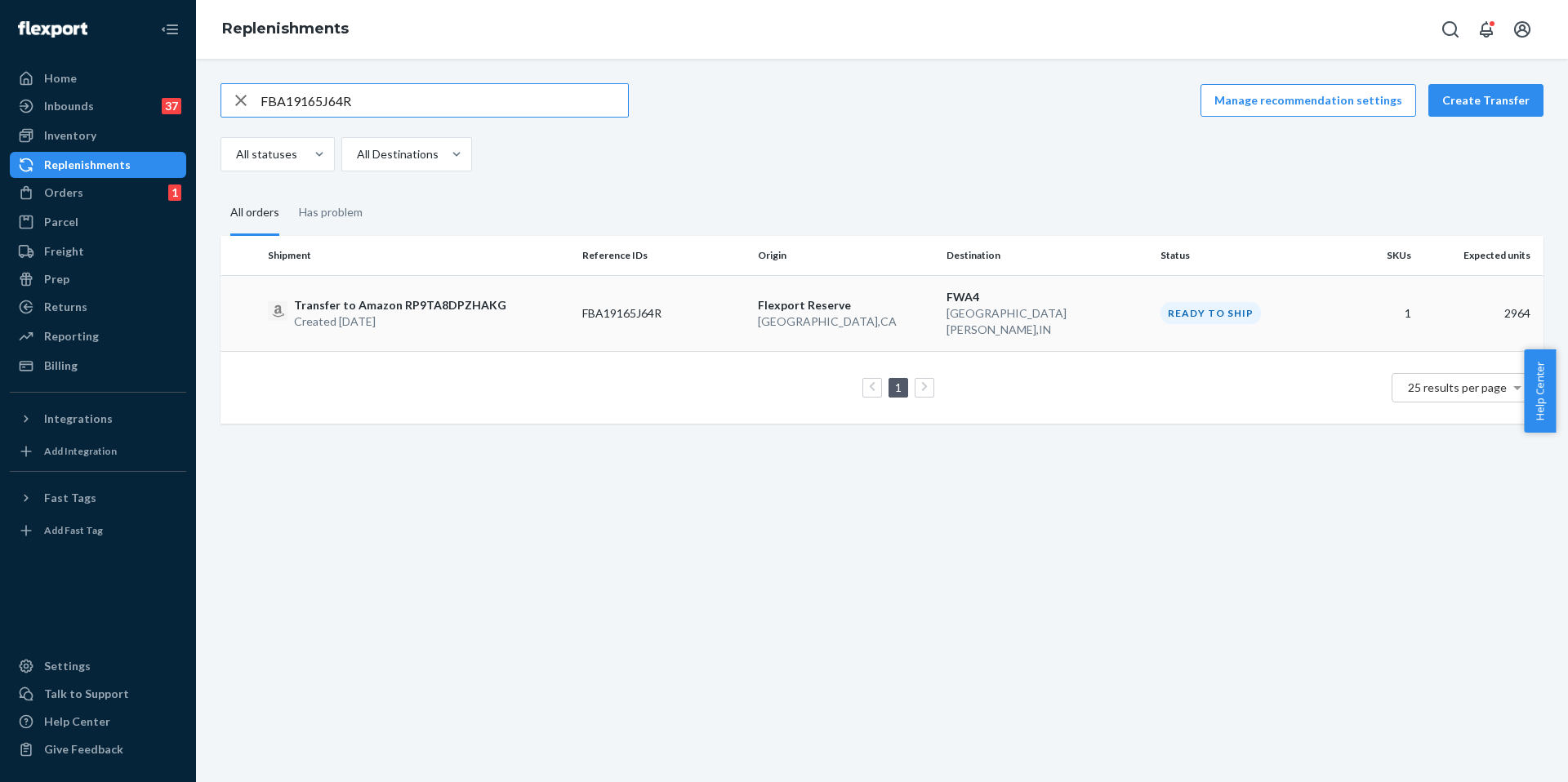
type input "FBA19165J64R"
click at [549, 279] on td "Transfer to Amazon RP9TA8DPZHAKG Created [DATE]" at bounding box center [418, 313] width 314 height 76
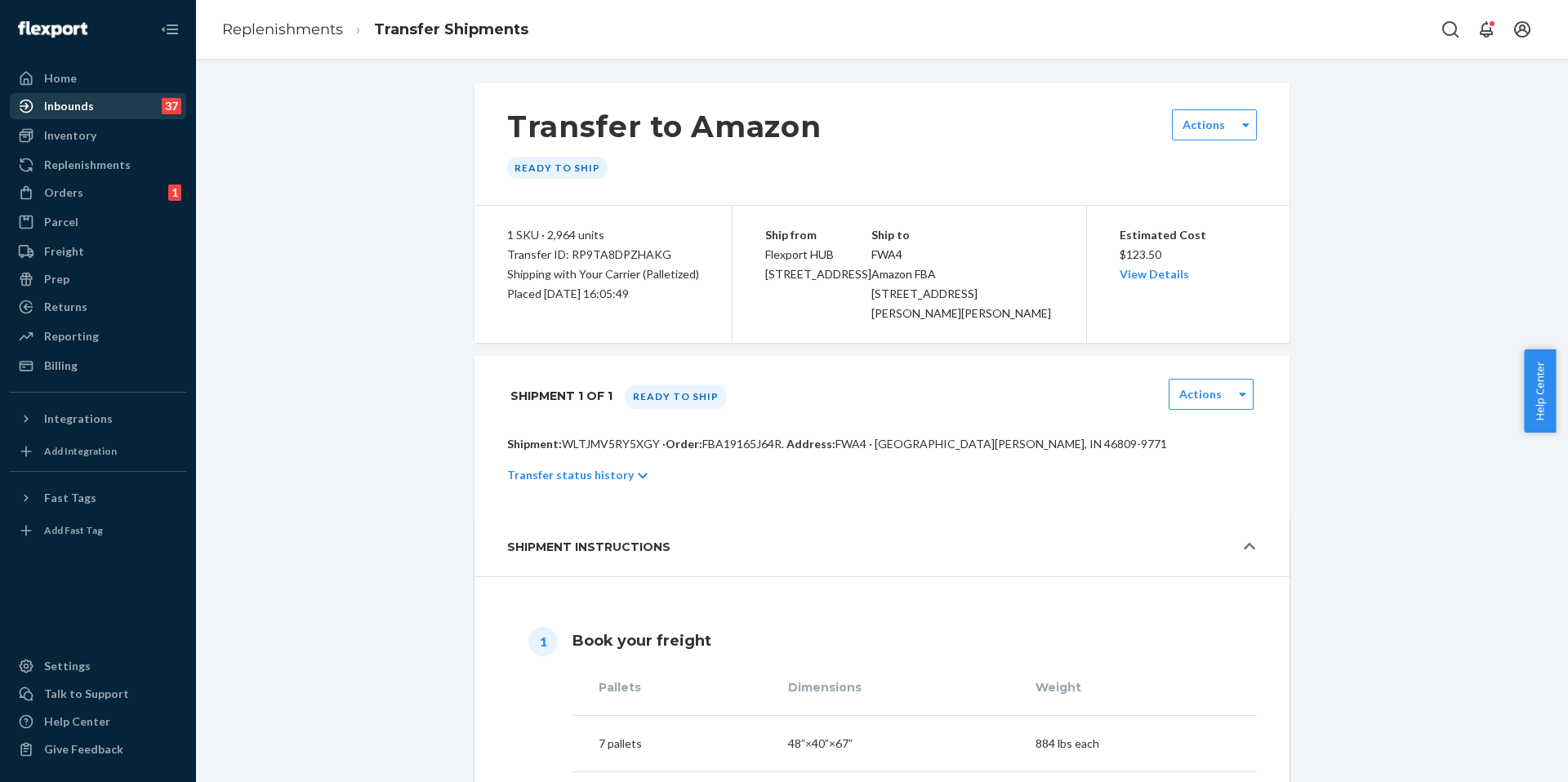
click at [92, 113] on div "Inbounds 37" at bounding box center [98, 105] width 173 height 23
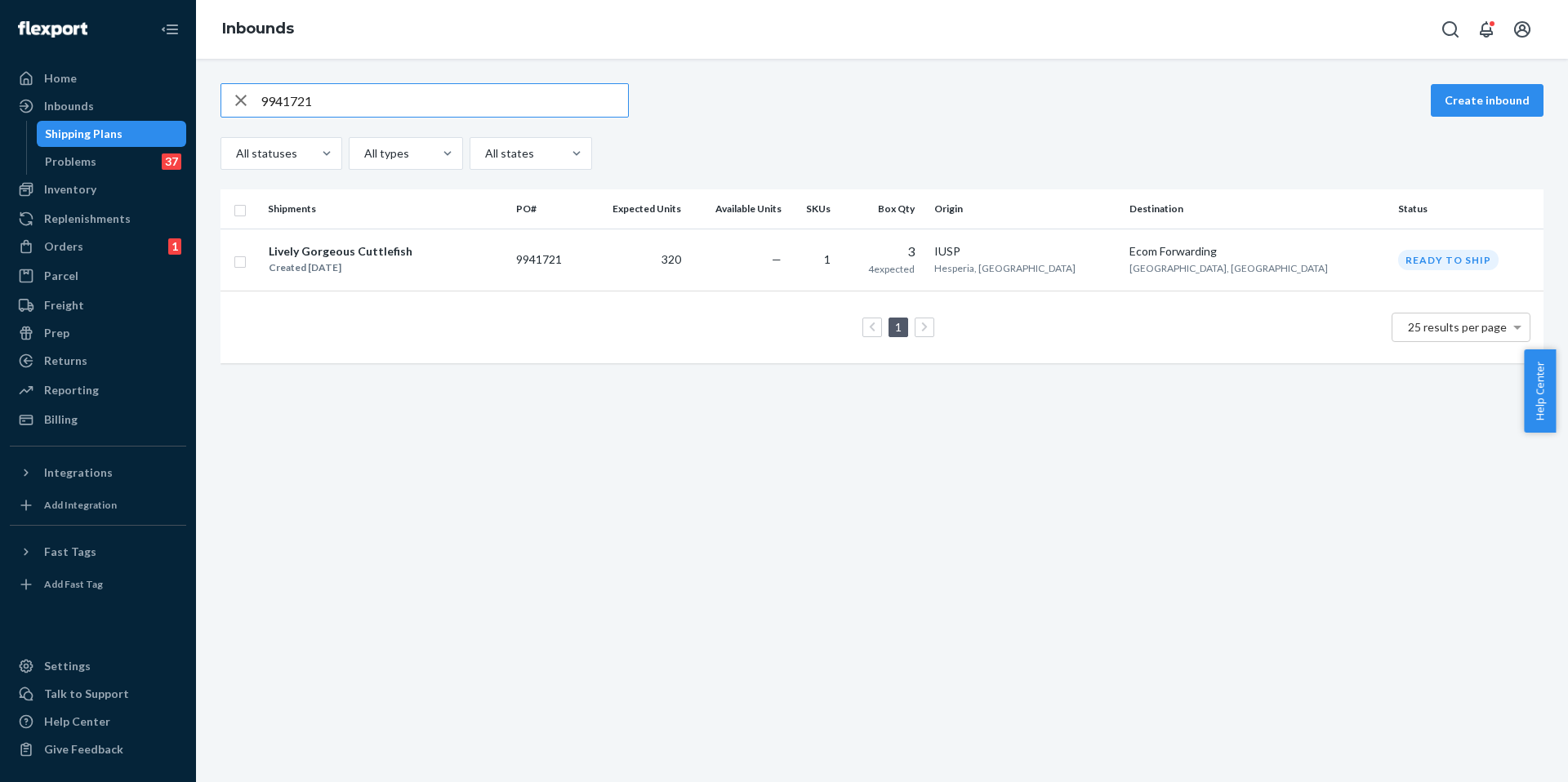
type input "9941721"
click at [584, 258] on td "9941721" at bounding box center [546, 260] width 75 height 63
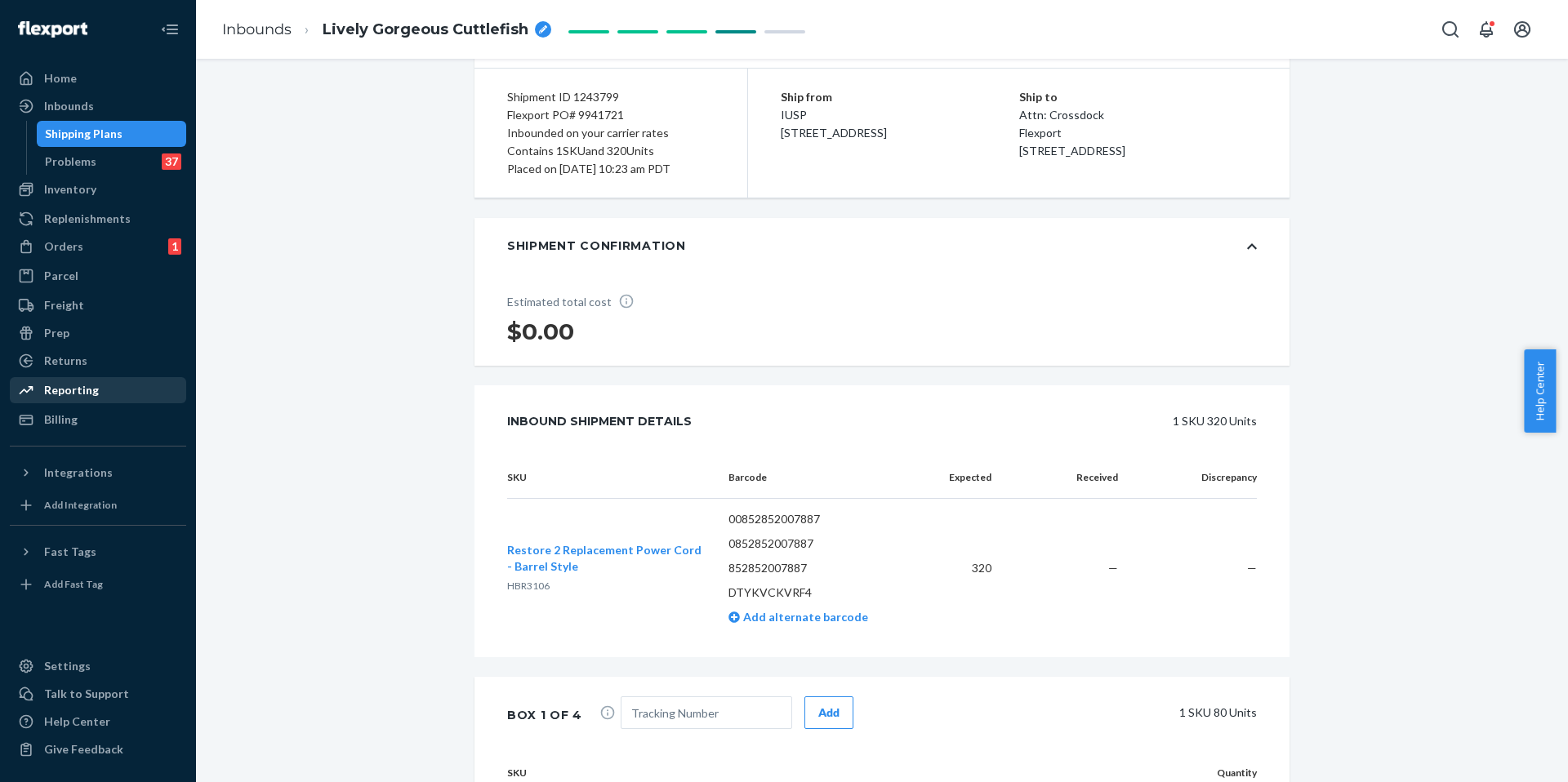
scroll to position [122, 0]
drag, startPoint x: 98, startPoint y: 218, endPoint x: 137, endPoint y: 203, distance: 41.8
click at [98, 218] on div "Replenishments" at bounding box center [87, 219] width 86 height 16
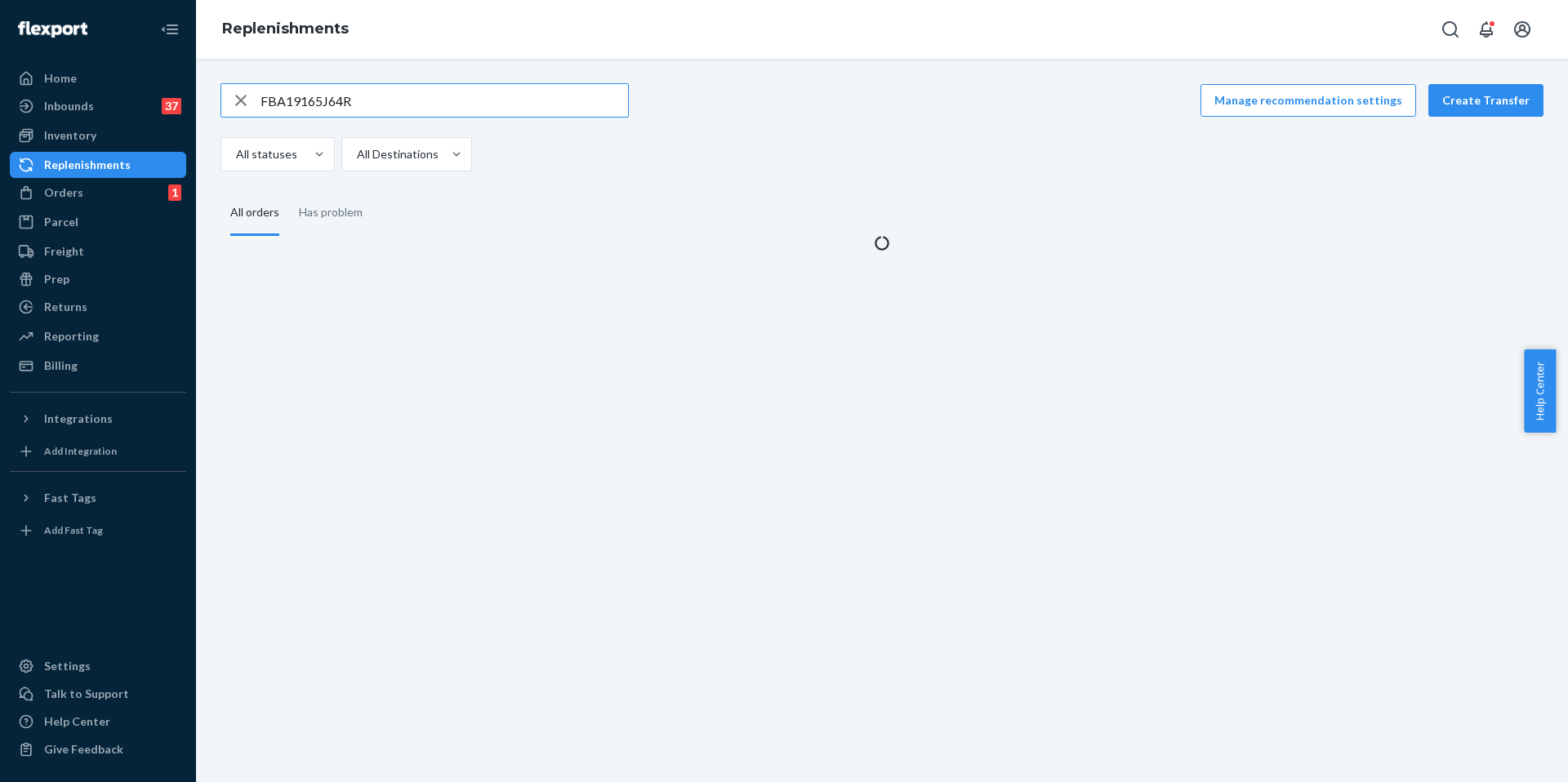
click at [347, 107] on input "FBA19165J64R" at bounding box center [444, 100] width 368 height 33
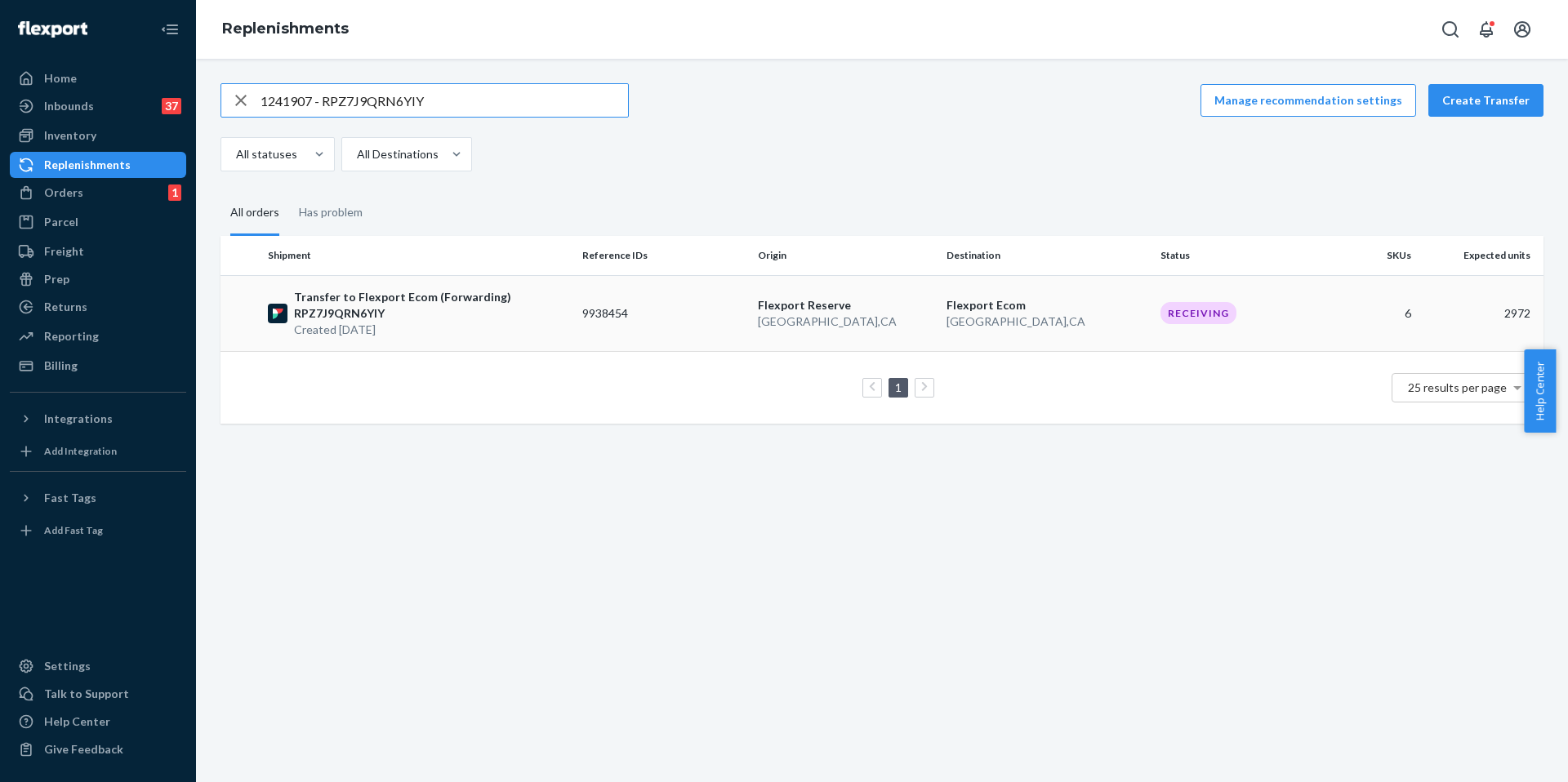
type input "1241907 - RPZ7J9QRN6YIY"
click at [673, 332] on td "9938454" at bounding box center [663, 313] width 176 height 76
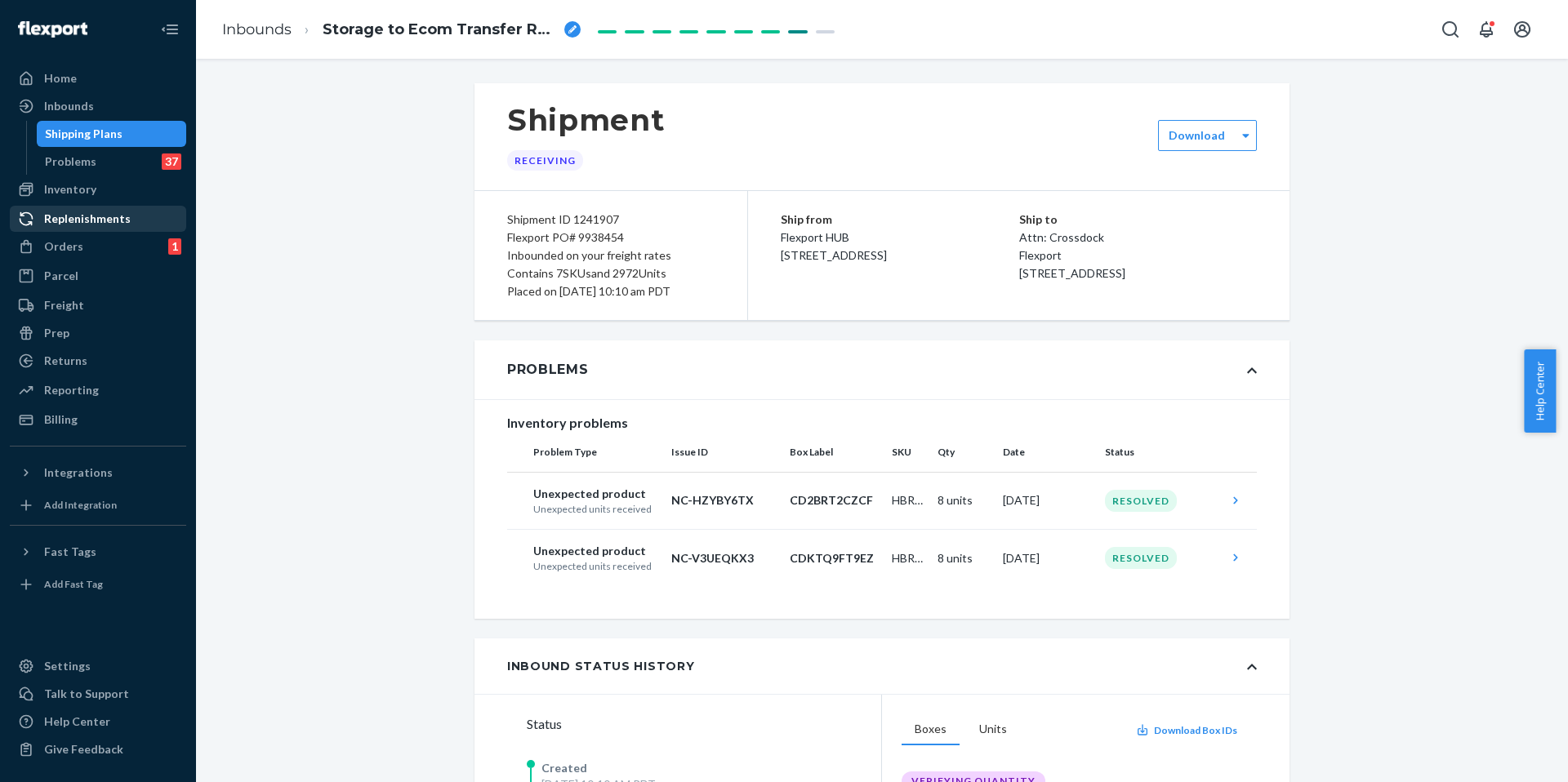
click at [96, 212] on div "Replenishments" at bounding box center [87, 219] width 86 height 16
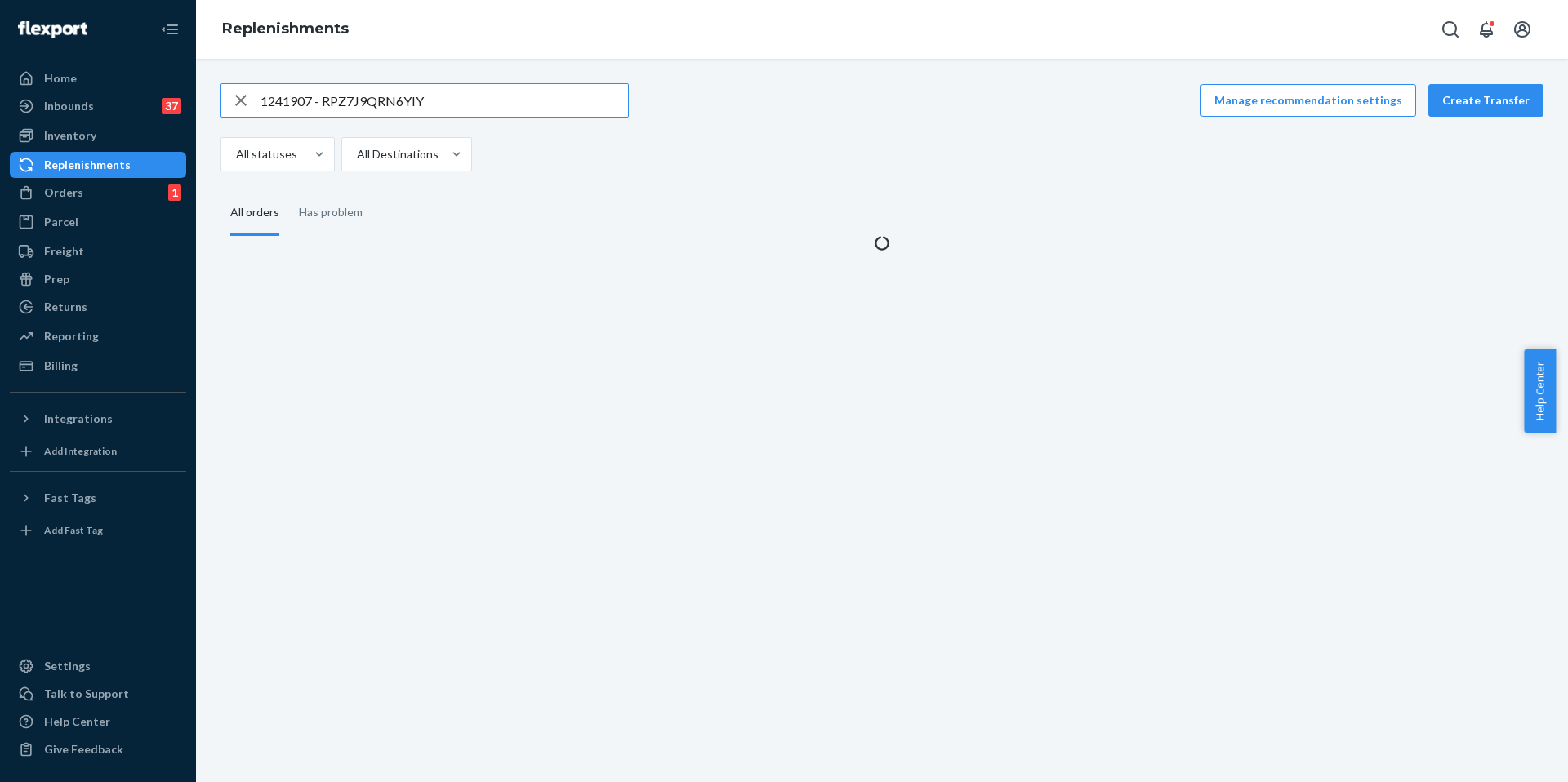
click at [324, 99] on input "1241907 - RPZ7J9QRN6YIY" at bounding box center [444, 100] width 368 height 33
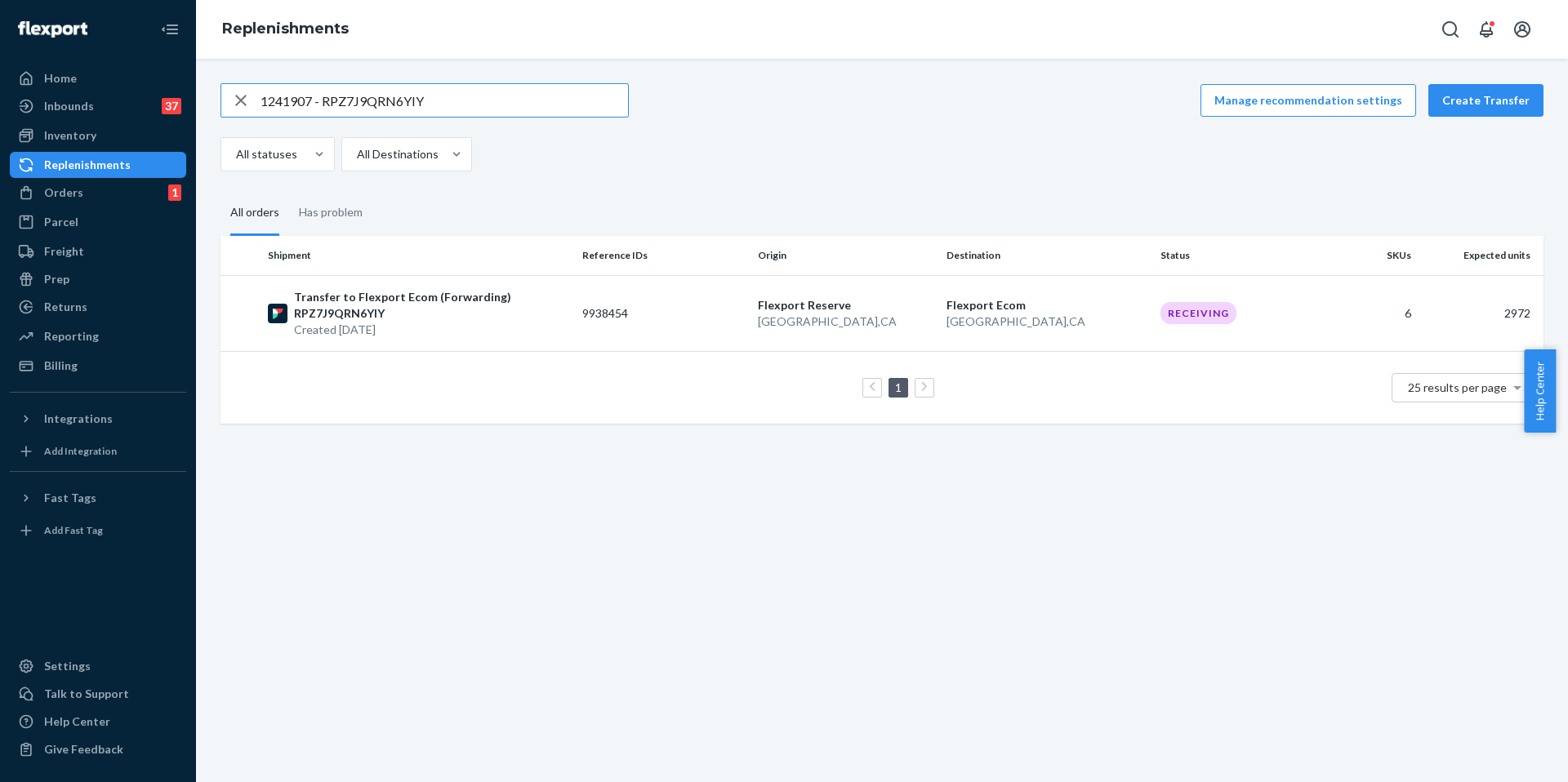
click at [324, 99] on input "1241907 - RPZ7J9QRN6YIY" at bounding box center [444, 100] width 368 height 33
type input "1242214"
click at [520, 311] on p "Transfer to Flexport Ecom (Forwarding) RPF42NN840I4P" at bounding box center [431, 305] width 276 height 33
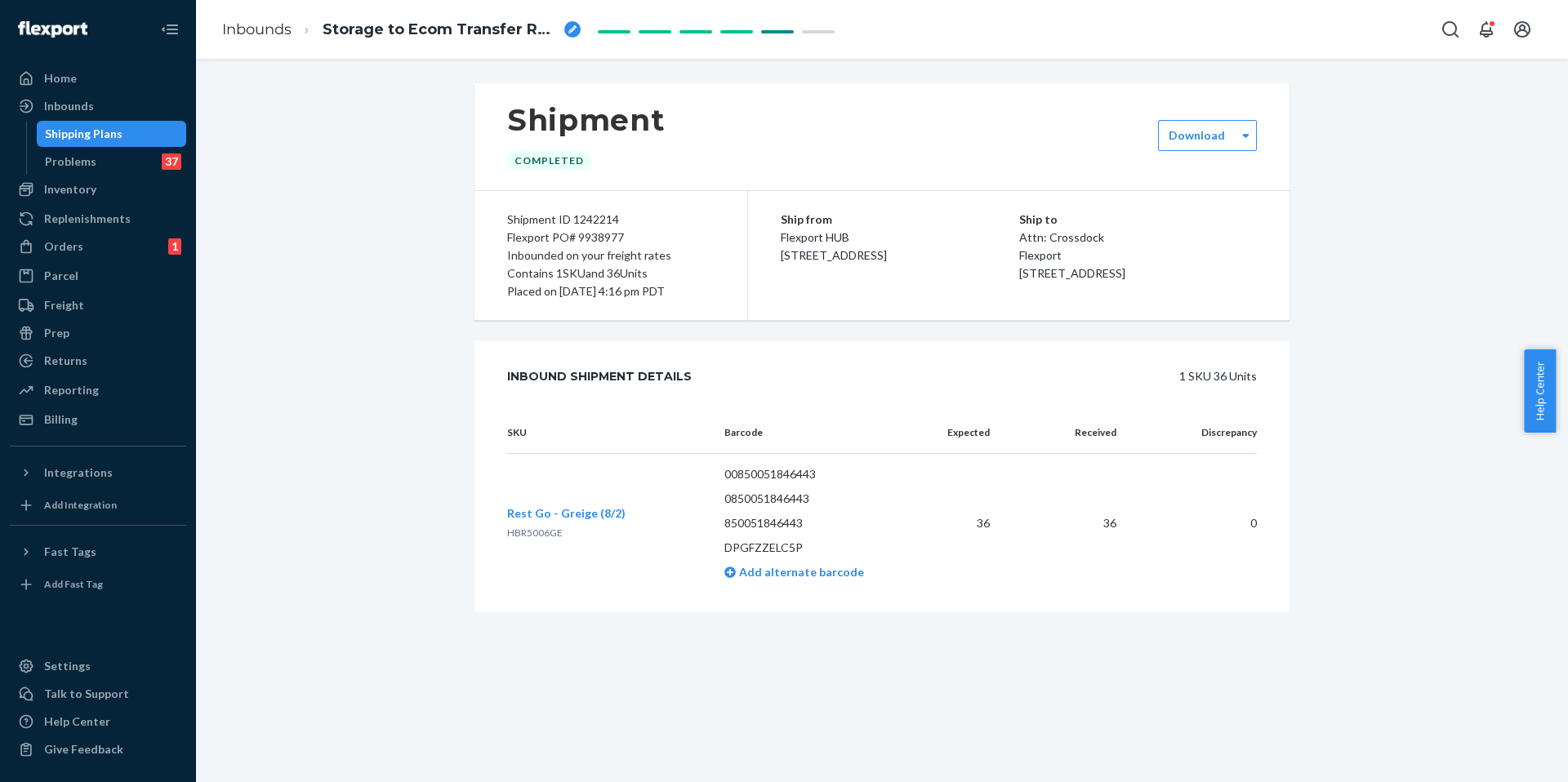
click at [592, 239] on div "Flexport PO# 9938977" at bounding box center [611, 237] width 208 height 18
click at [593, 239] on div "Flexport PO# 9938977" at bounding box center [611, 237] width 208 height 18
copy div "9938977"
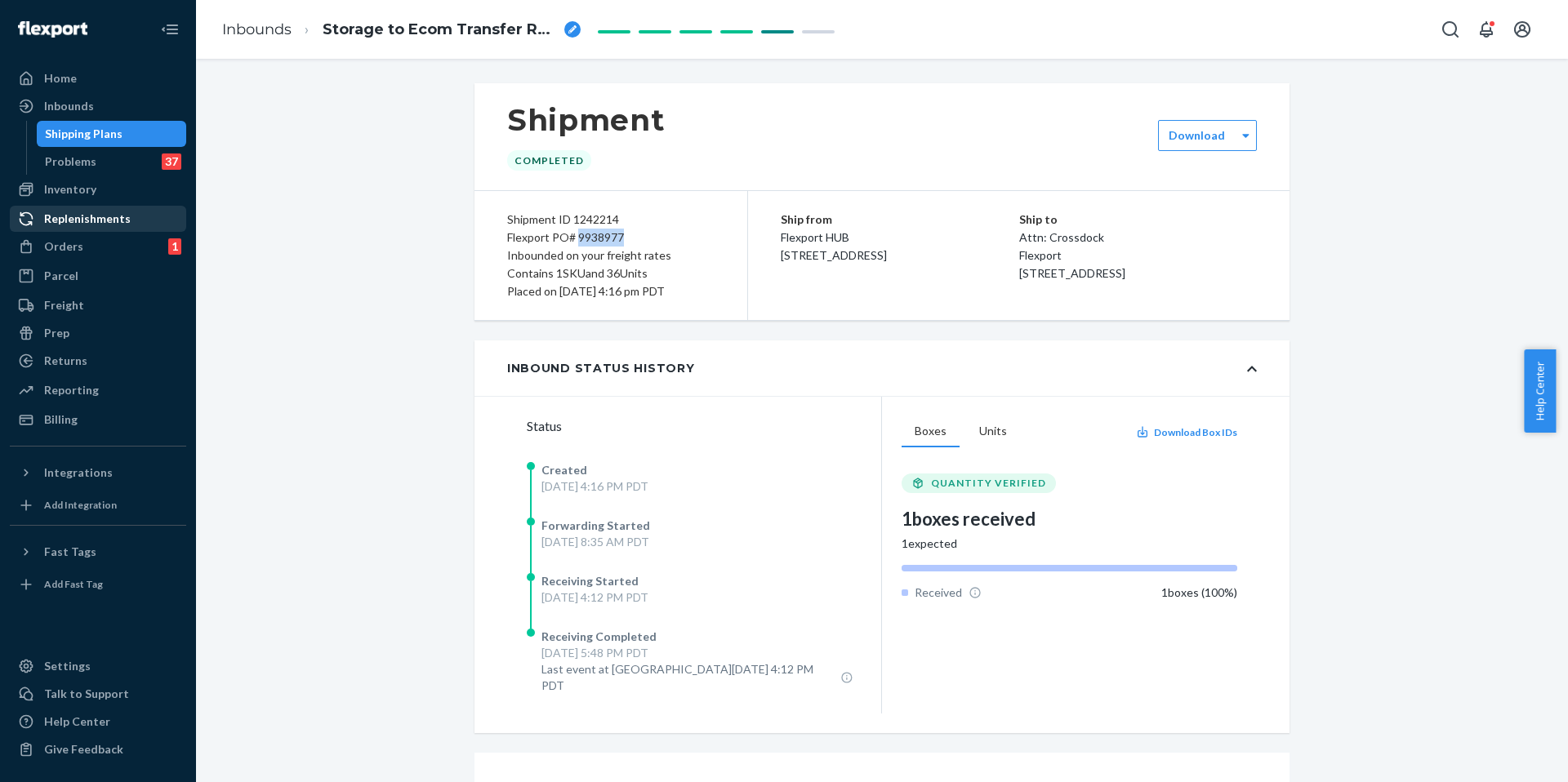
drag, startPoint x: 75, startPoint y: 213, endPoint x: 115, endPoint y: 208, distance: 40.3
click at [75, 213] on div "Replenishments" at bounding box center [87, 219] width 86 height 16
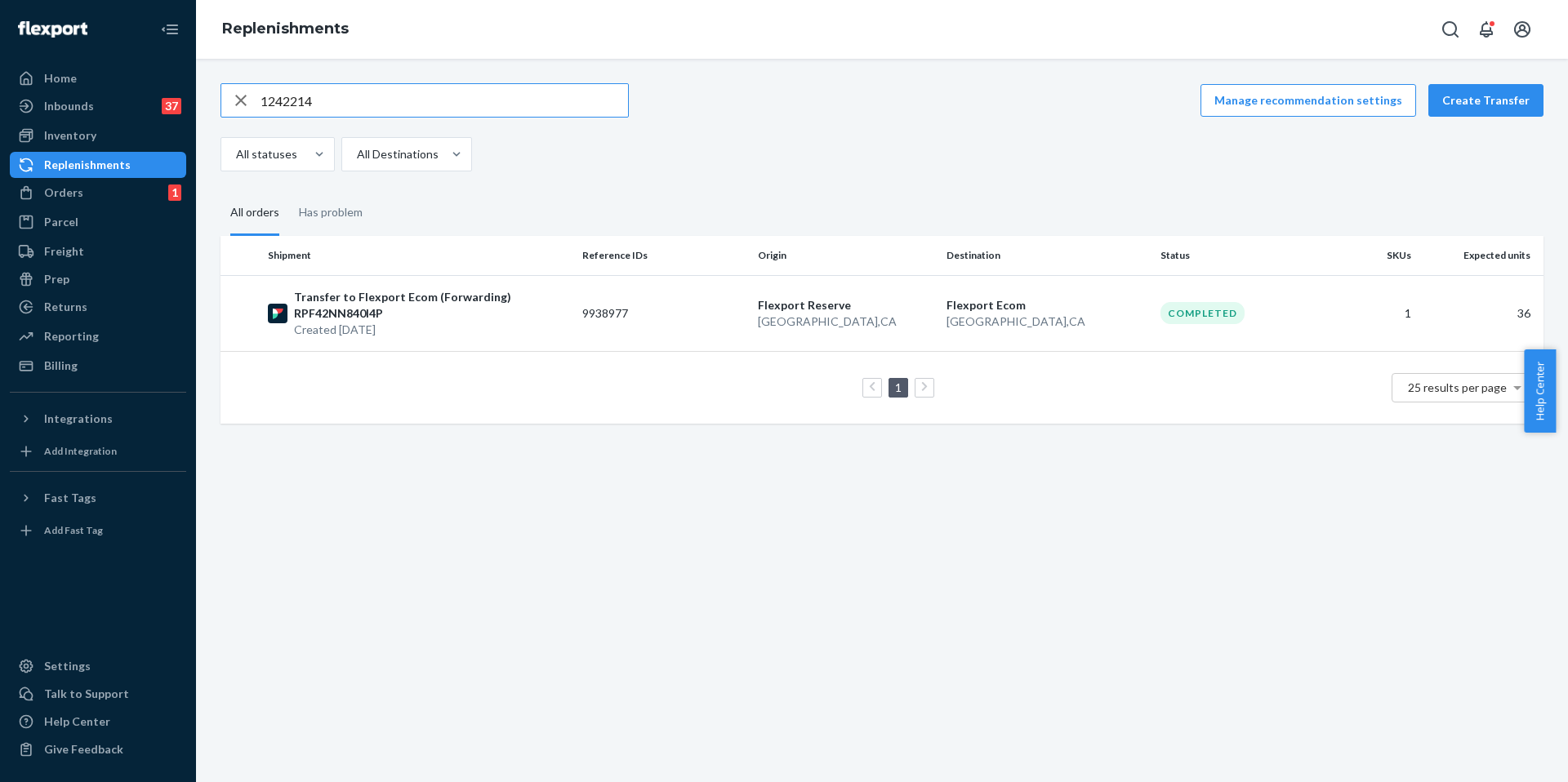
click at [299, 105] on input "1242214" at bounding box center [444, 100] width 368 height 33
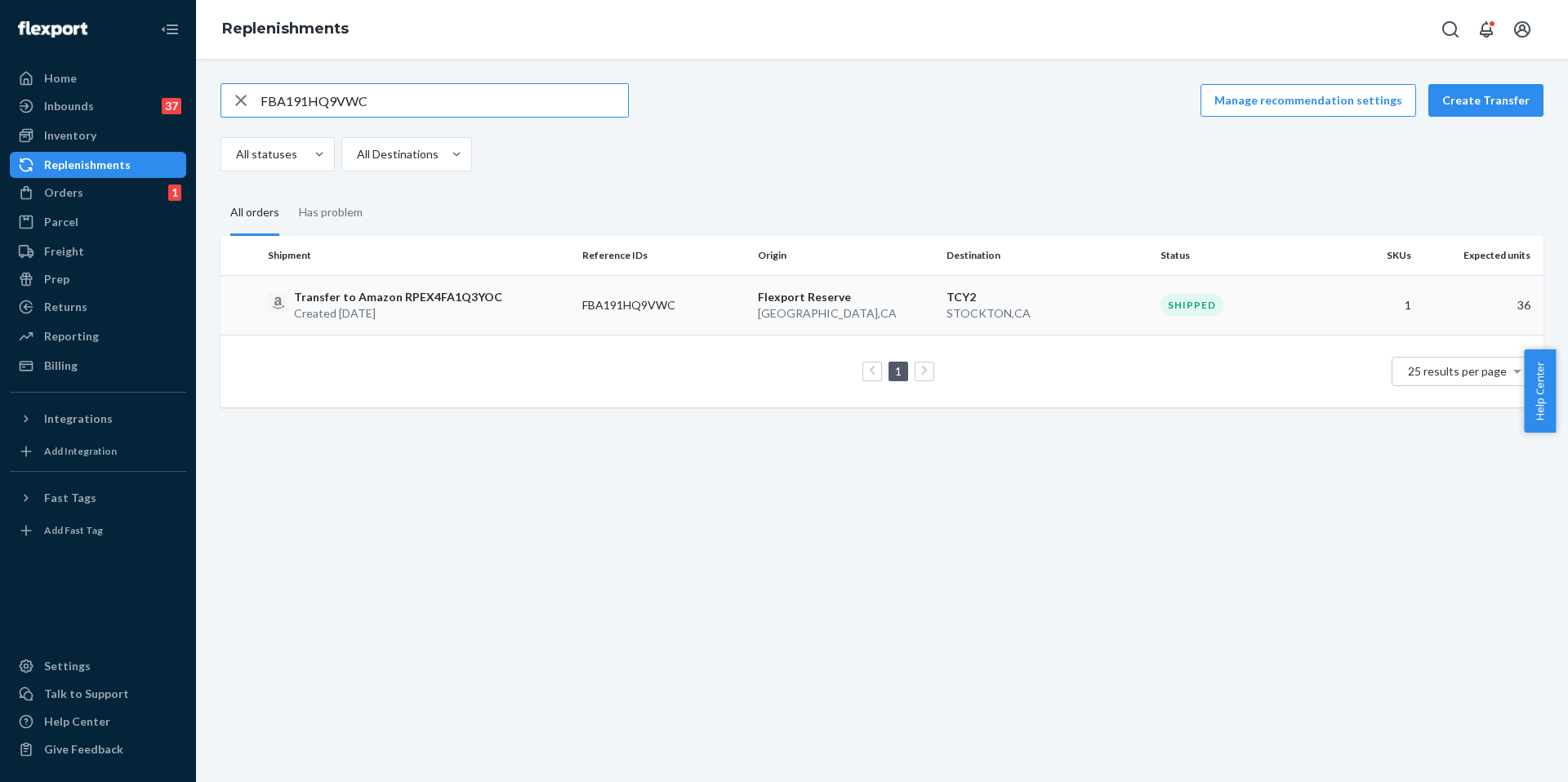
type input "FBA191HQ9VWC"
click at [529, 296] on div "Transfer to Amazon RPEX4FA1Q3YOC Created [DATE]" at bounding box center [419, 305] width 302 height 33
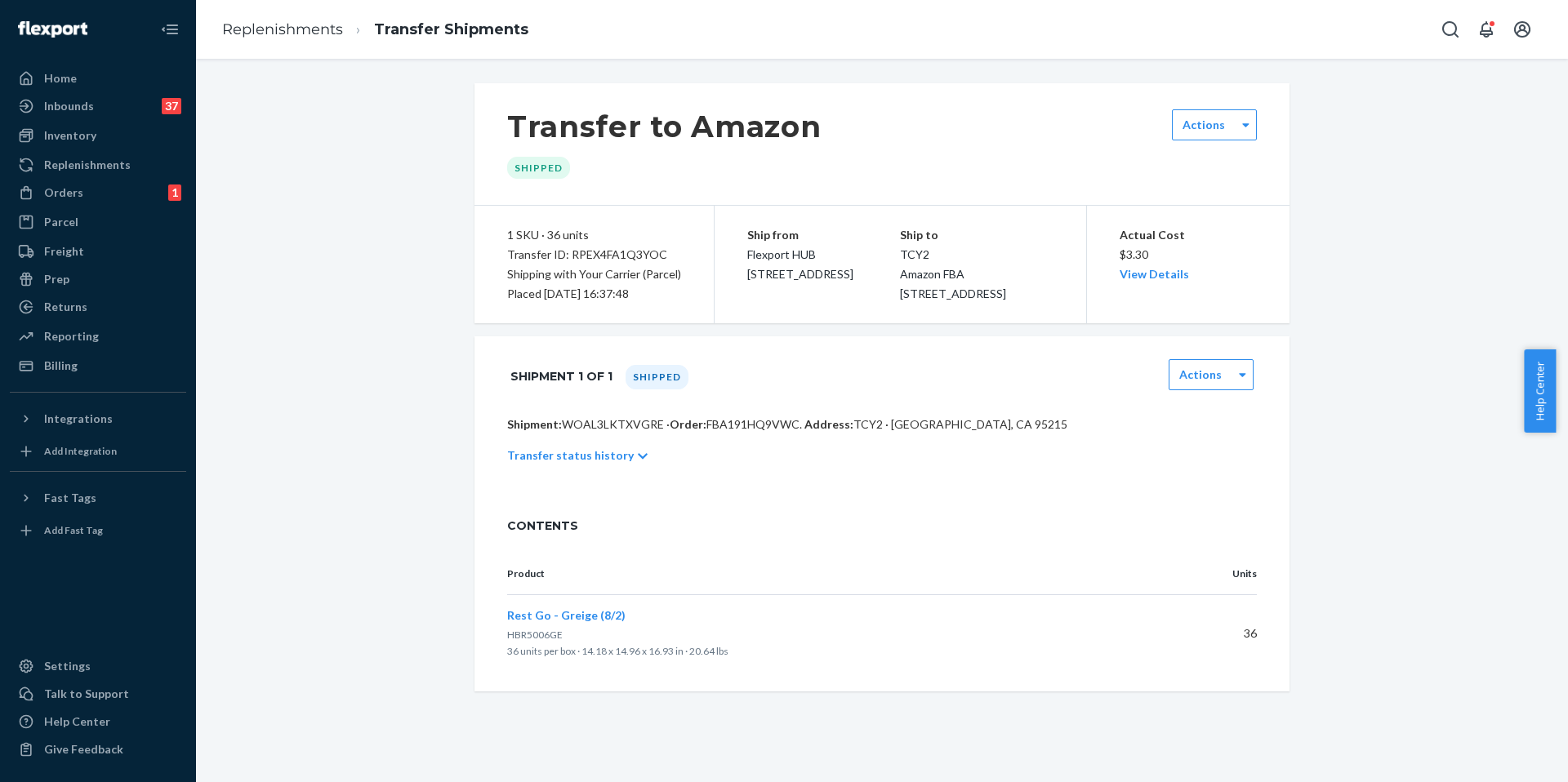
click at [637, 464] on div at bounding box center [642, 456] width 10 height 15
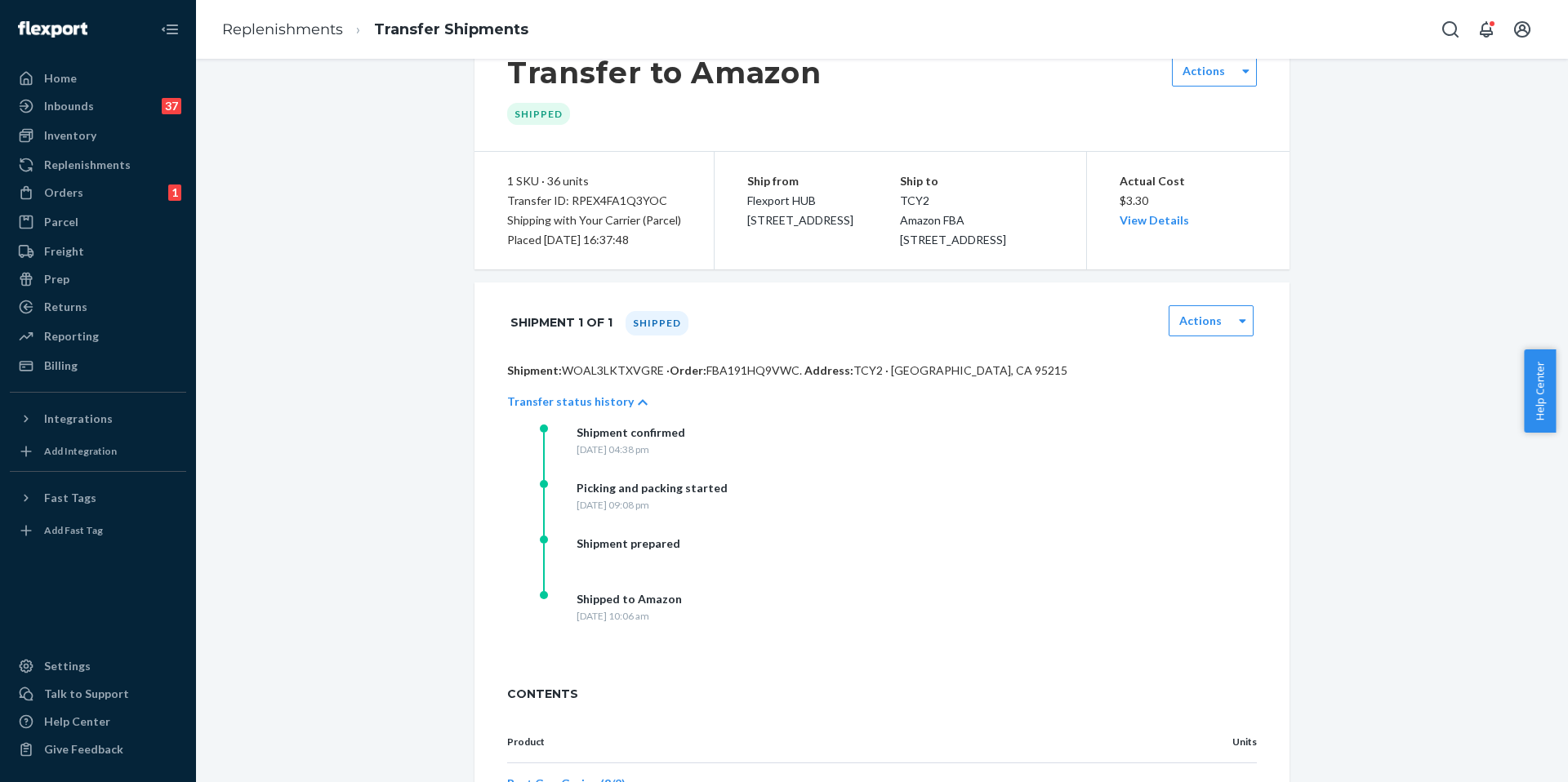
scroll to position [54, 0]
click at [126, 167] on div "Replenishments" at bounding box center [98, 164] width 173 height 23
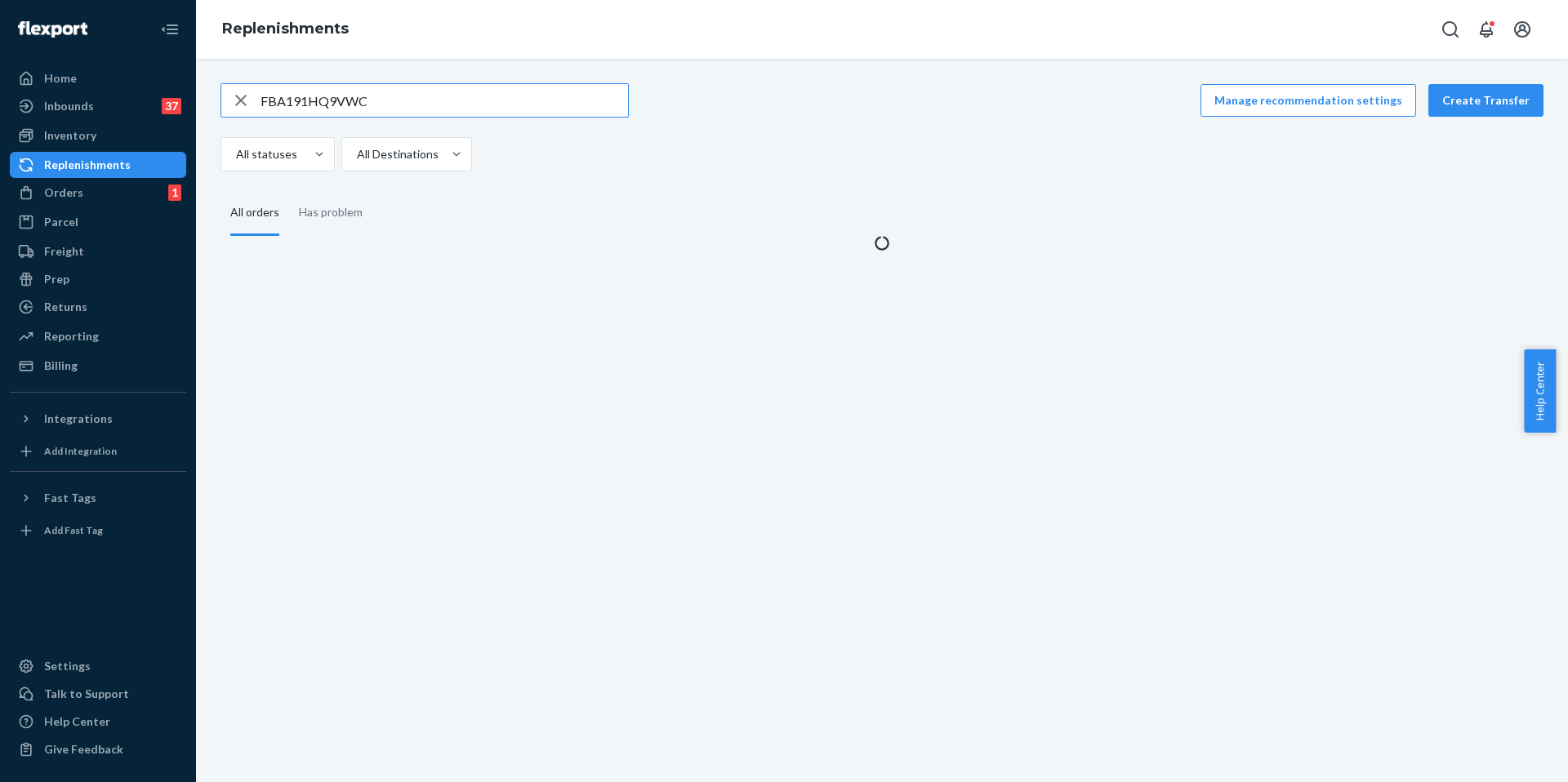
click at [312, 103] on input "FBA191HQ9VWC" at bounding box center [444, 100] width 368 height 33
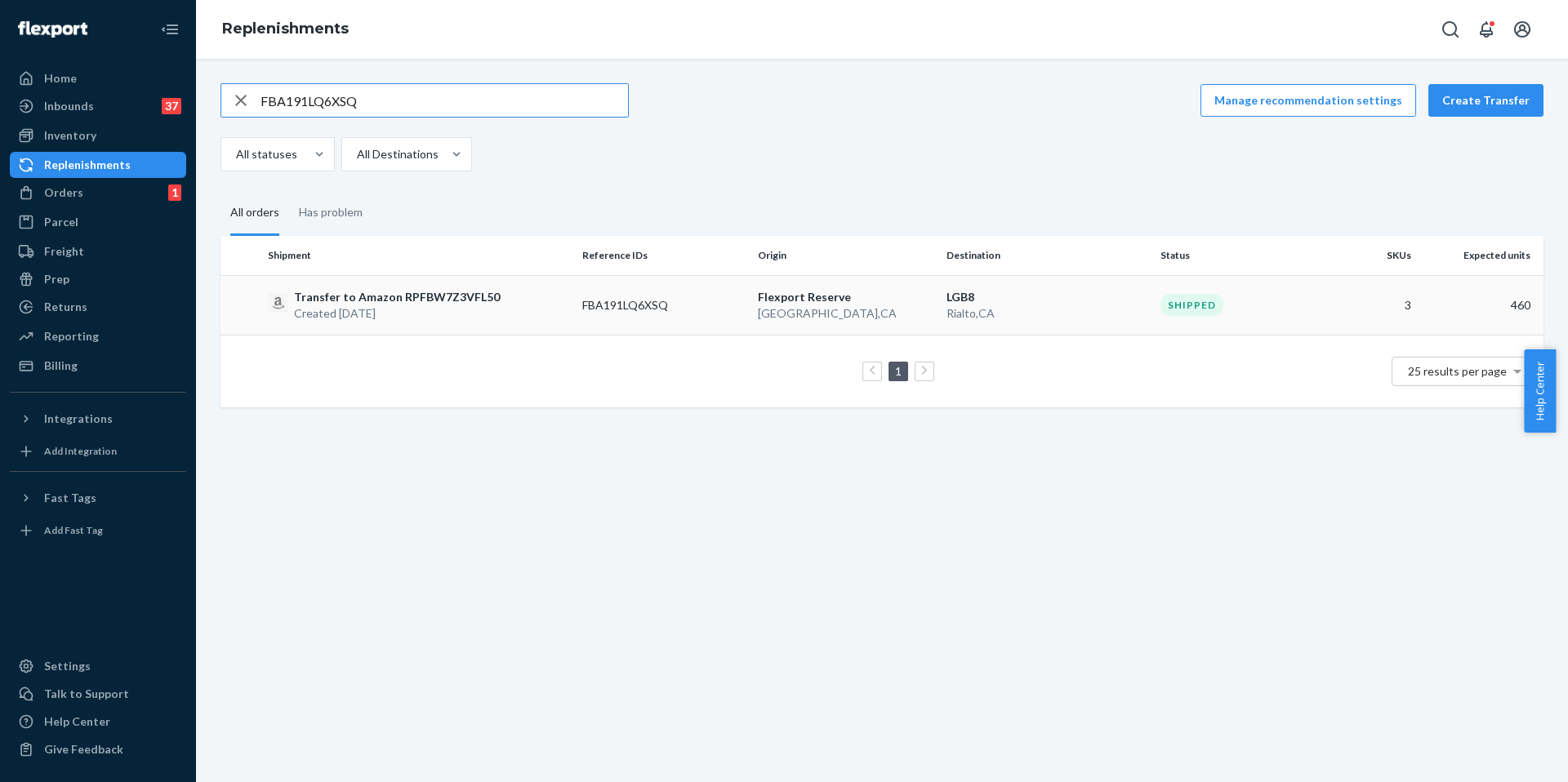
type input "FBA191LQ6XSQ"
click at [538, 301] on div "Transfer to Amazon RPFBW7Z3VFL50 Created [DATE]" at bounding box center [419, 305] width 302 height 33
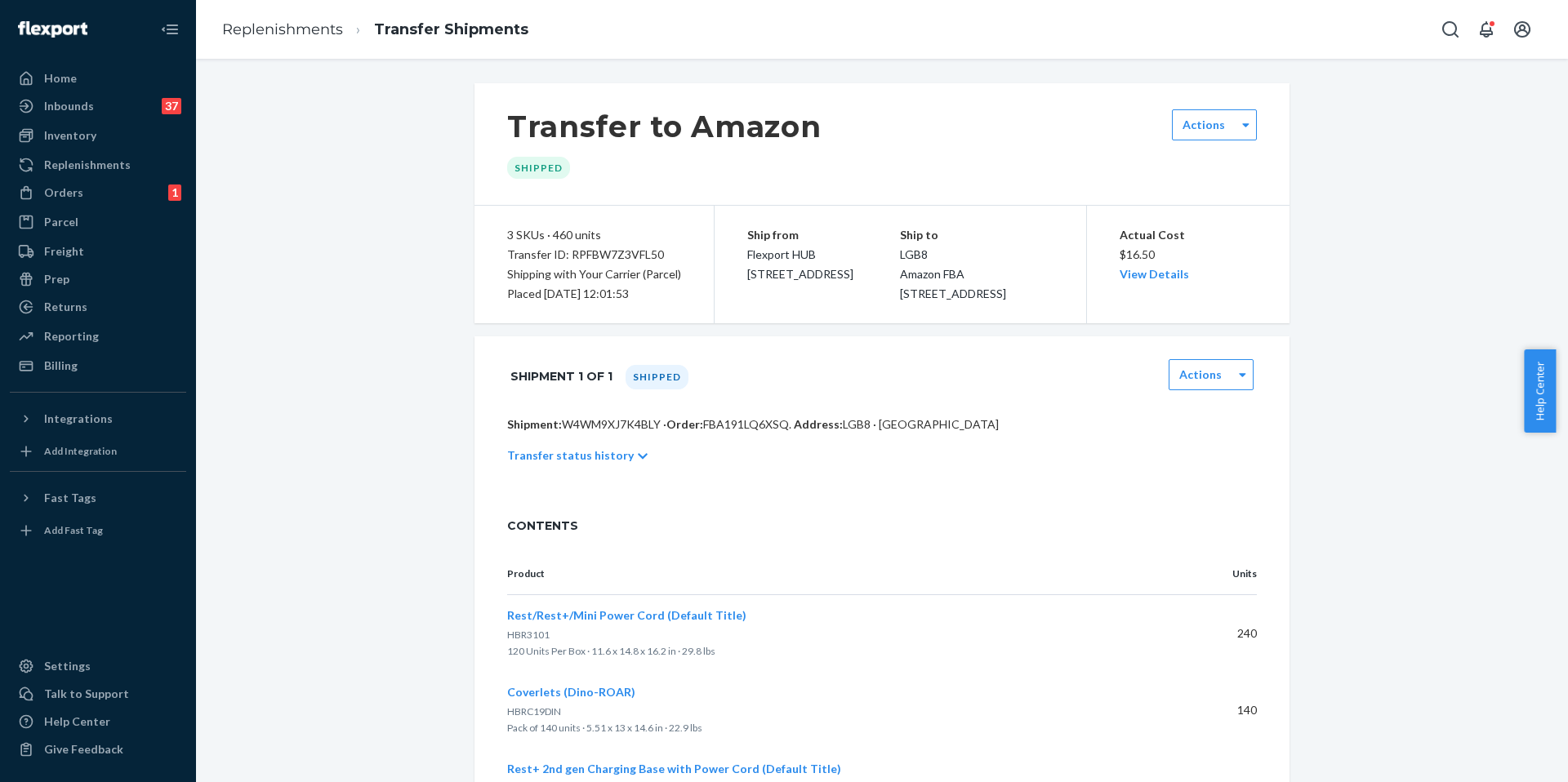
click at [594, 455] on div "Transfer status history" at bounding box center [881, 455] width 750 height 46
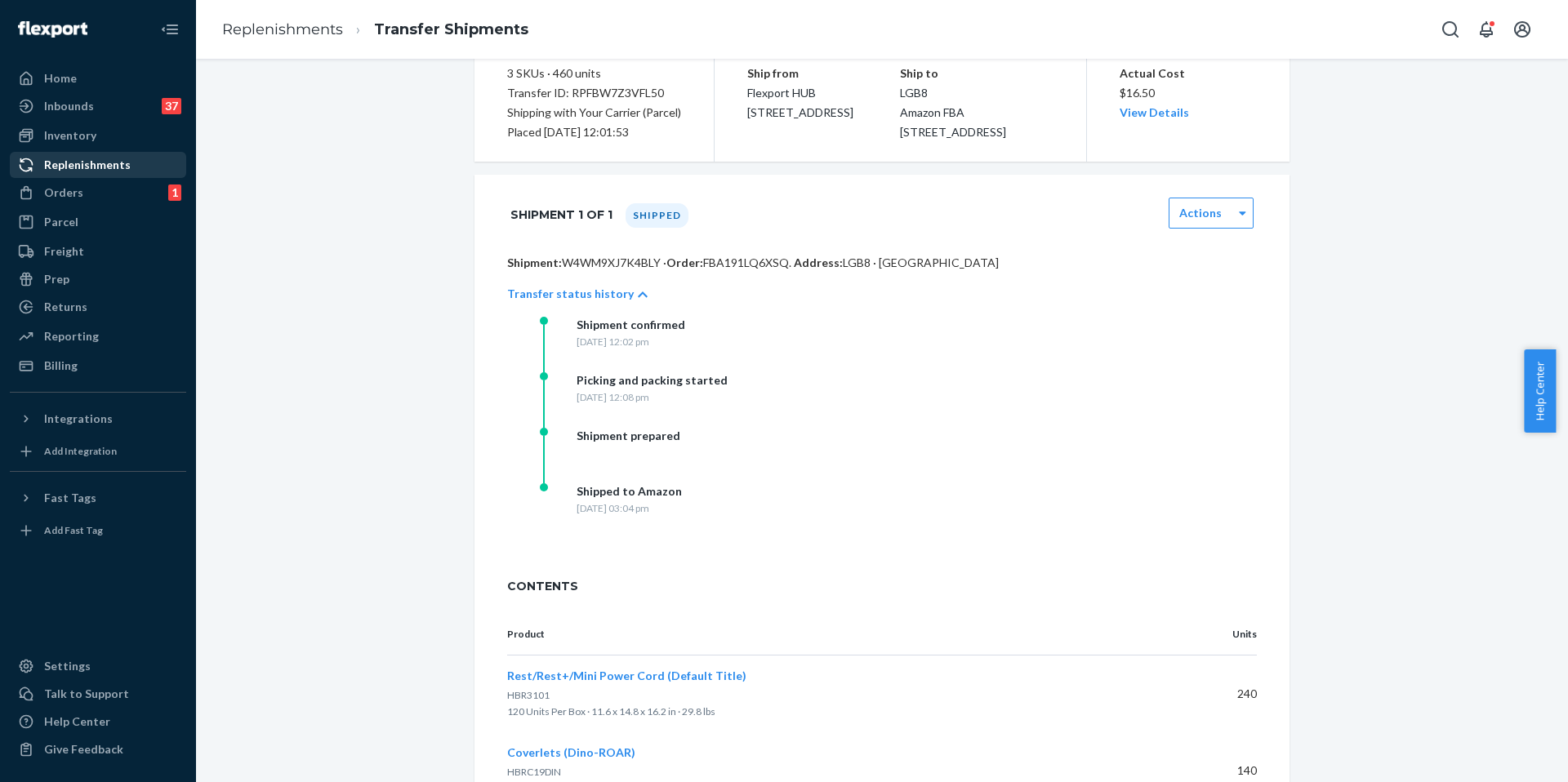
scroll to position [162, 0]
click at [125, 171] on div "Replenishments" at bounding box center [87, 164] width 86 height 16
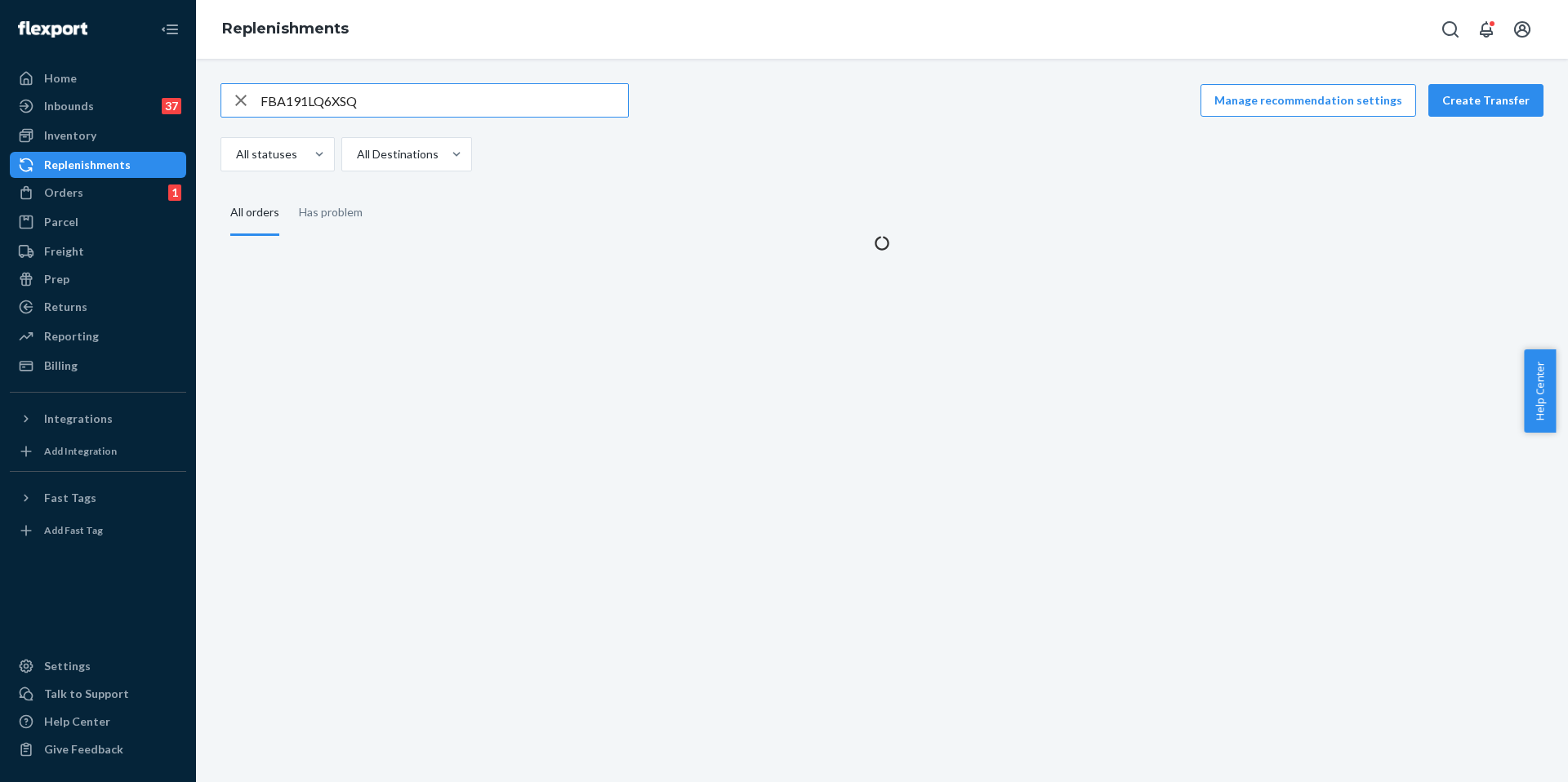
click at [358, 104] on input "FBA191LQ6XSQ" at bounding box center [444, 100] width 368 height 33
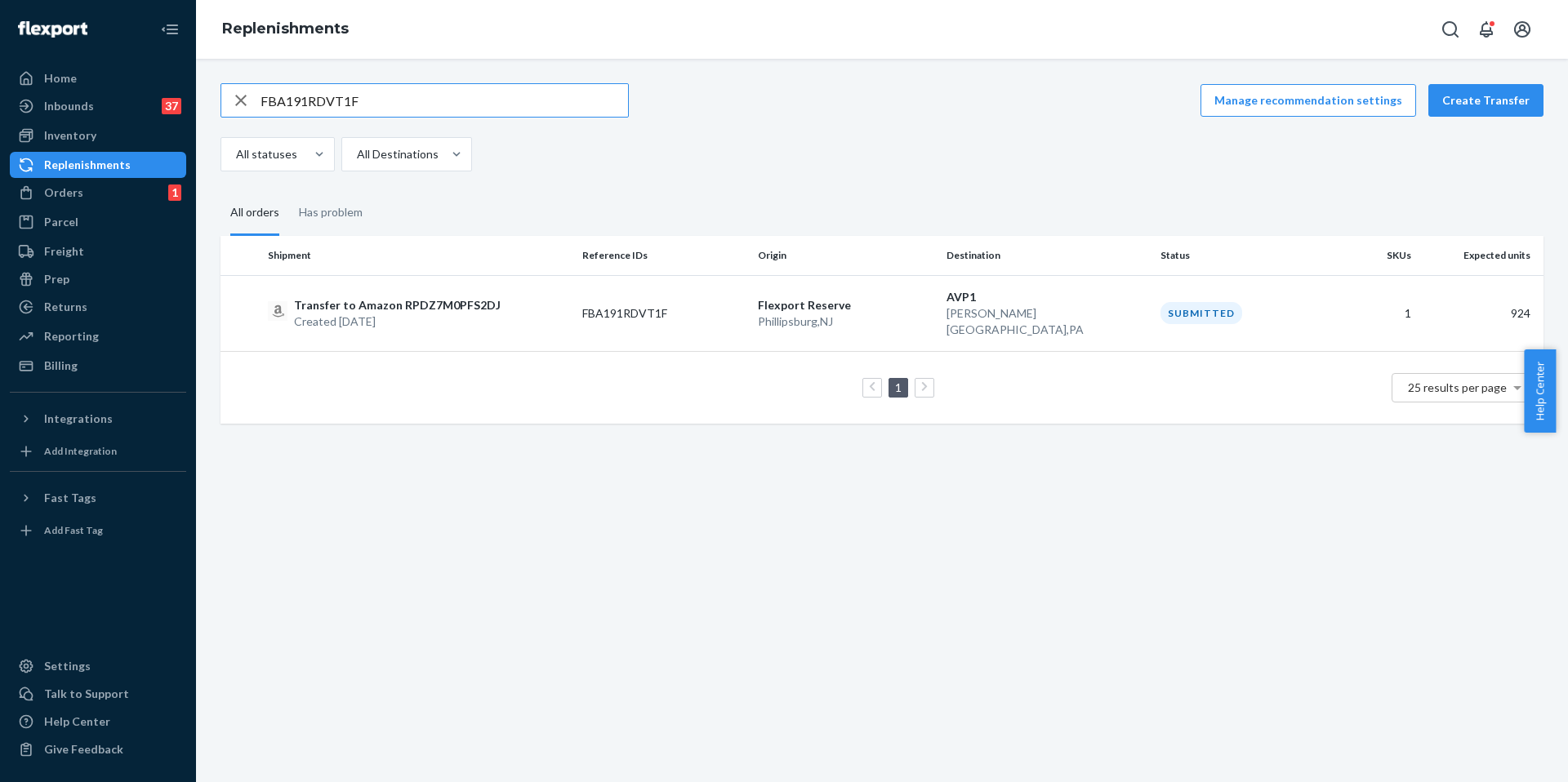
type input "FBA191RDVT1F"
